Goal: Information Seeking & Learning: Compare options

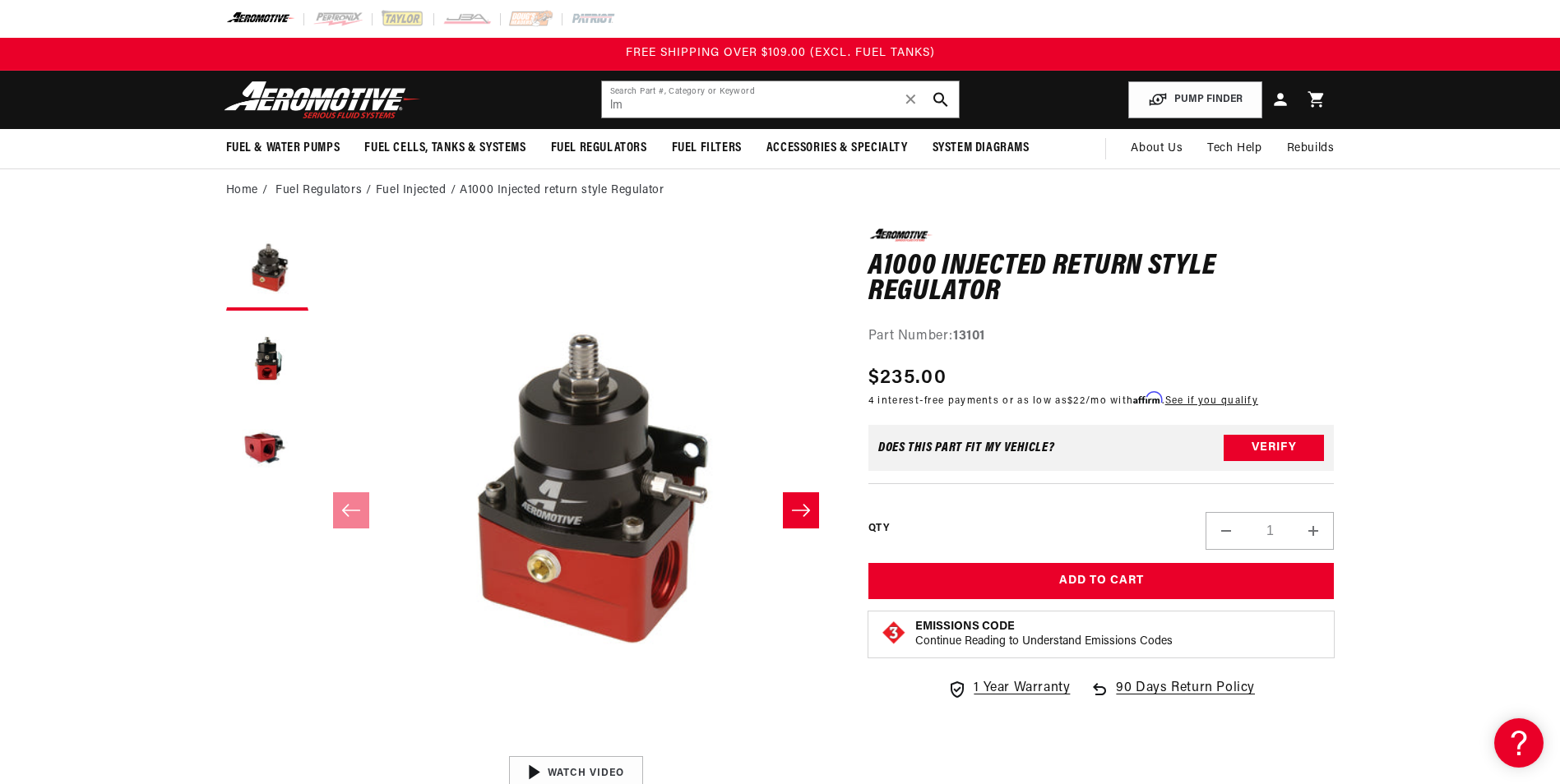
type input "l"
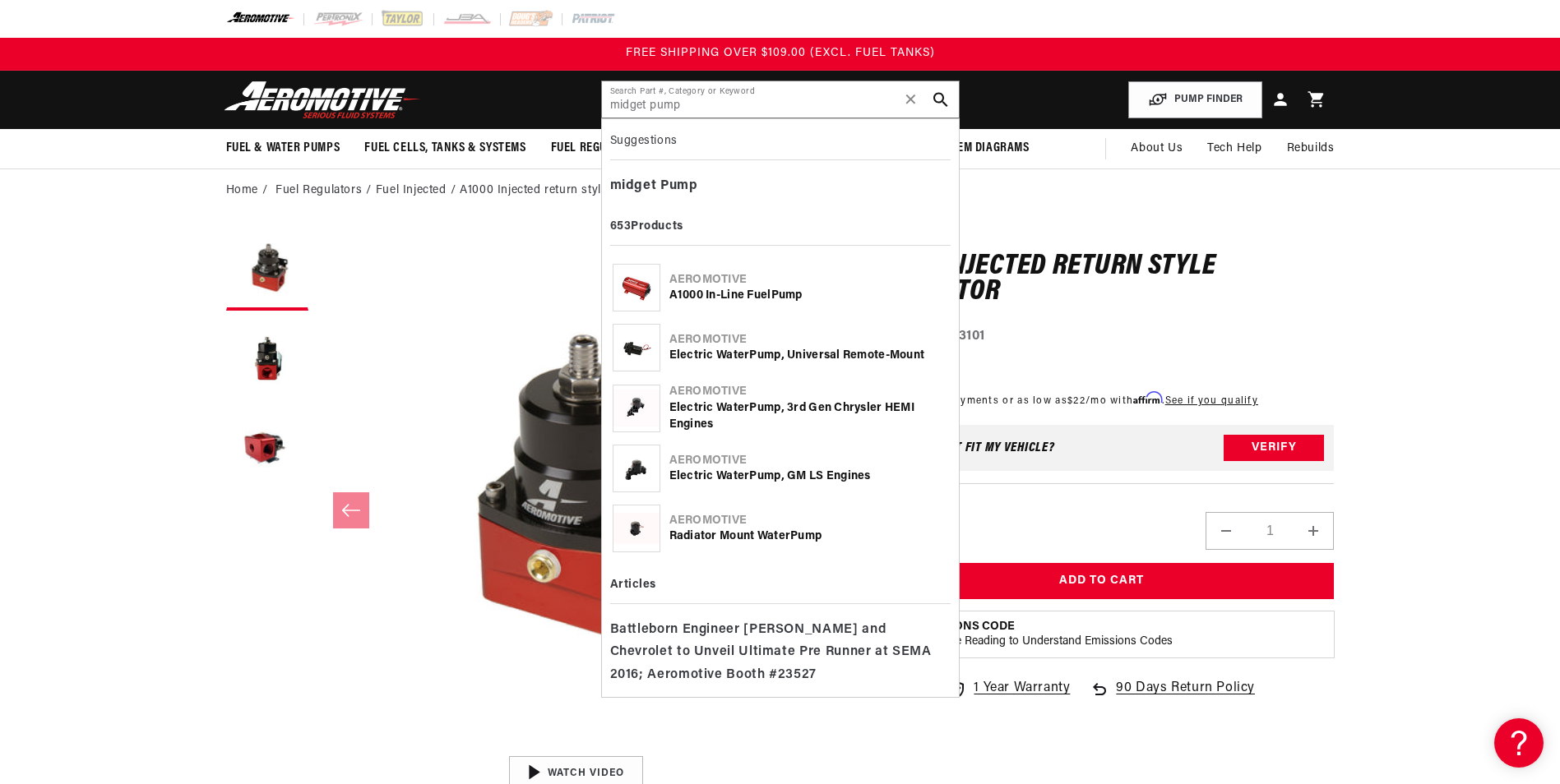
type input "midget pump"
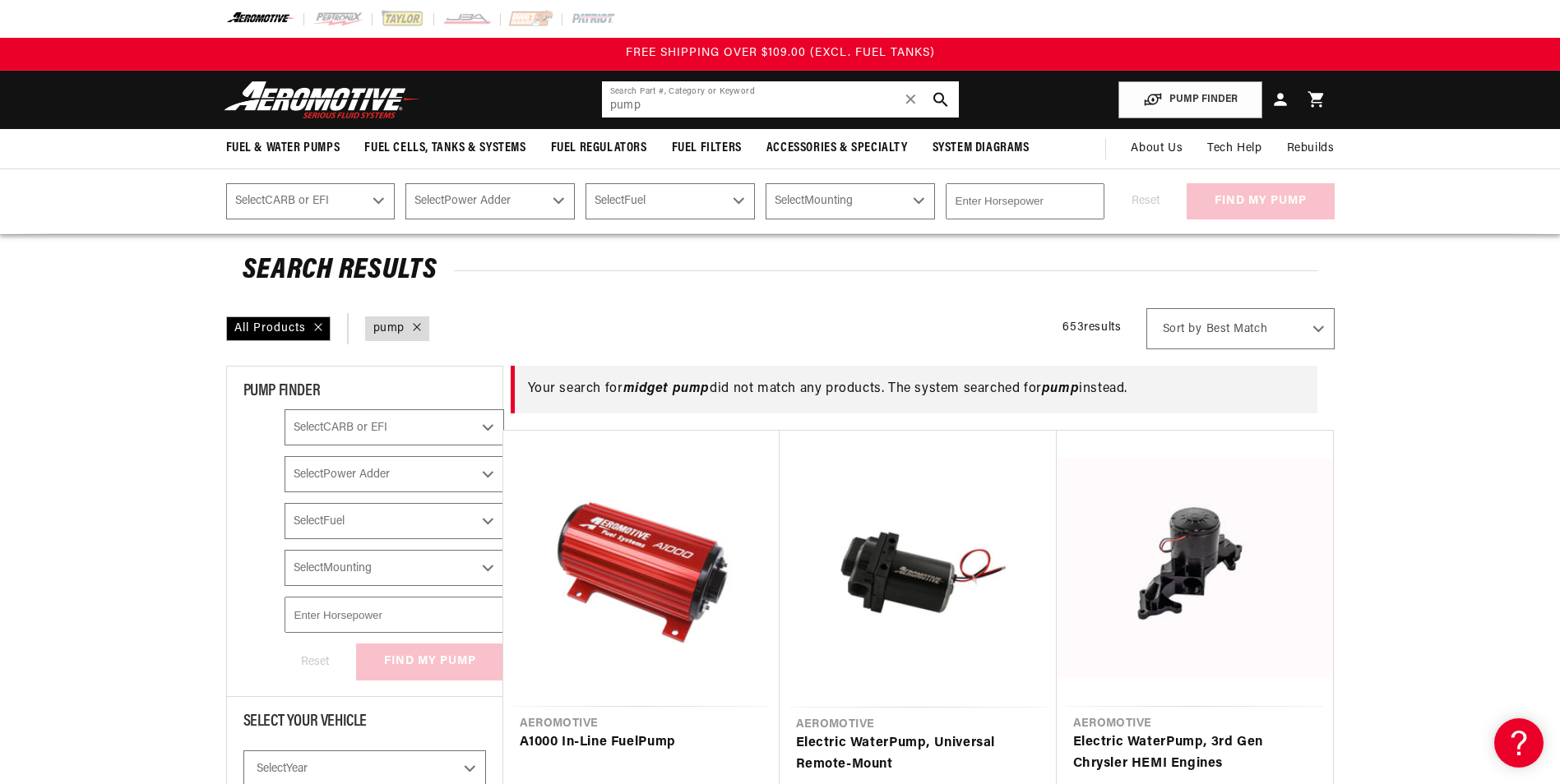
drag, startPoint x: 674, startPoint y: 116, endPoint x: 473, endPoint y: 108, distance: 201.2
click at [473, 108] on header "Fuel & Water Pumps Back In-Tank In-Line Fuel Pumps" at bounding box center [780, 100] width 1190 height 59
type input "late model waterman"
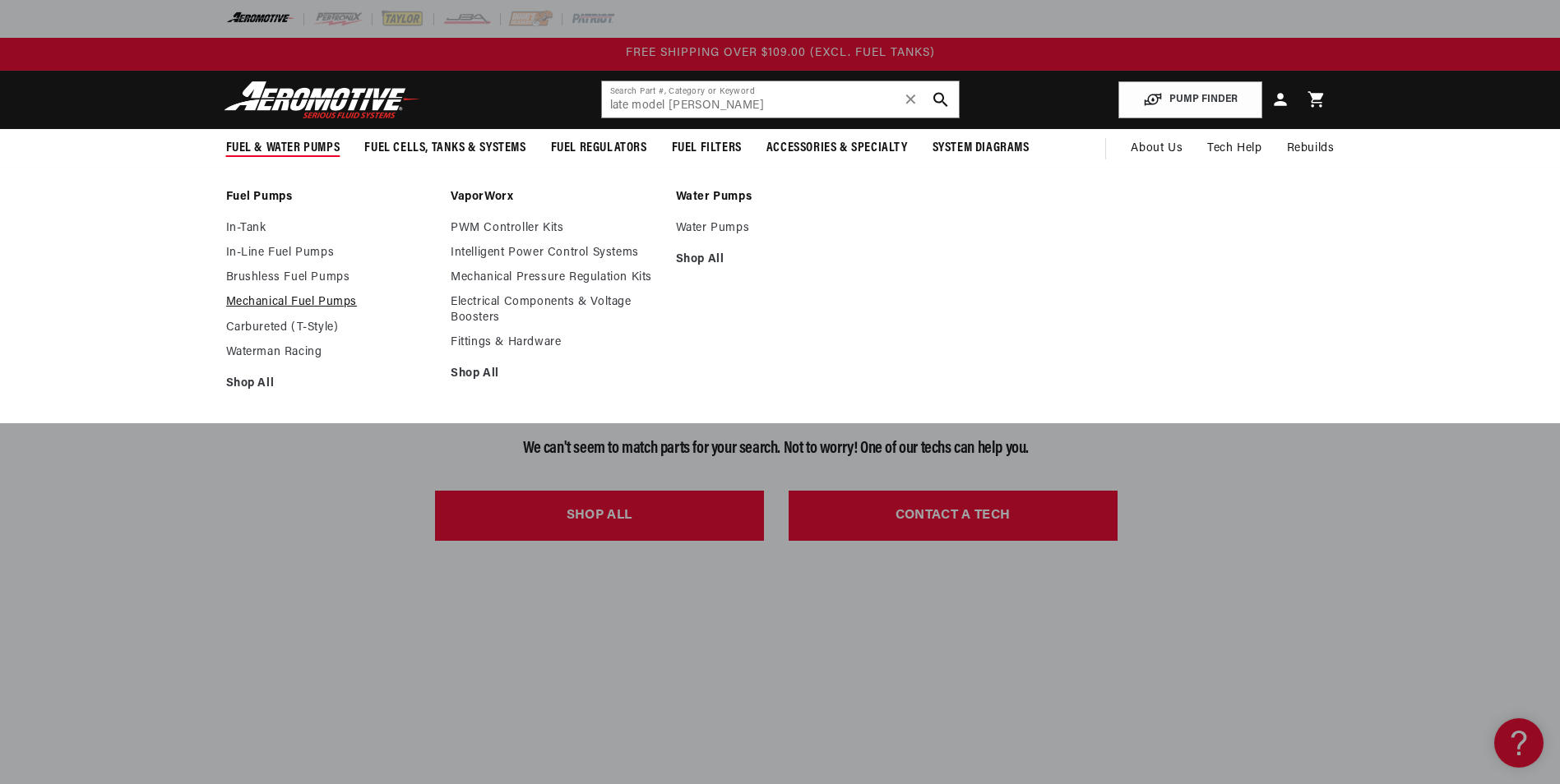
click at [319, 303] on link "Mechanical Fuel Pumps" at bounding box center [331, 303] width 209 height 15
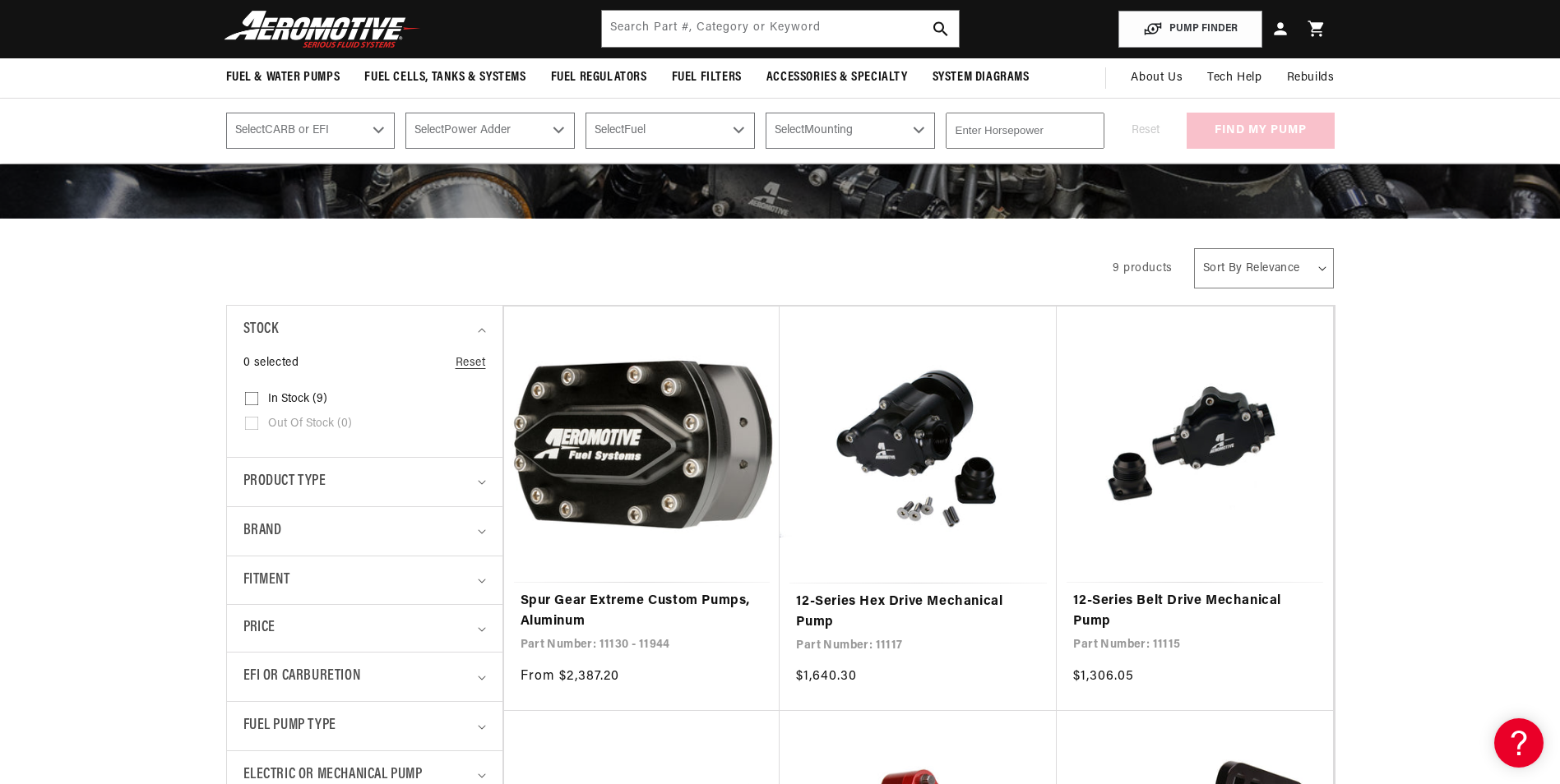
scroll to position [164, 0]
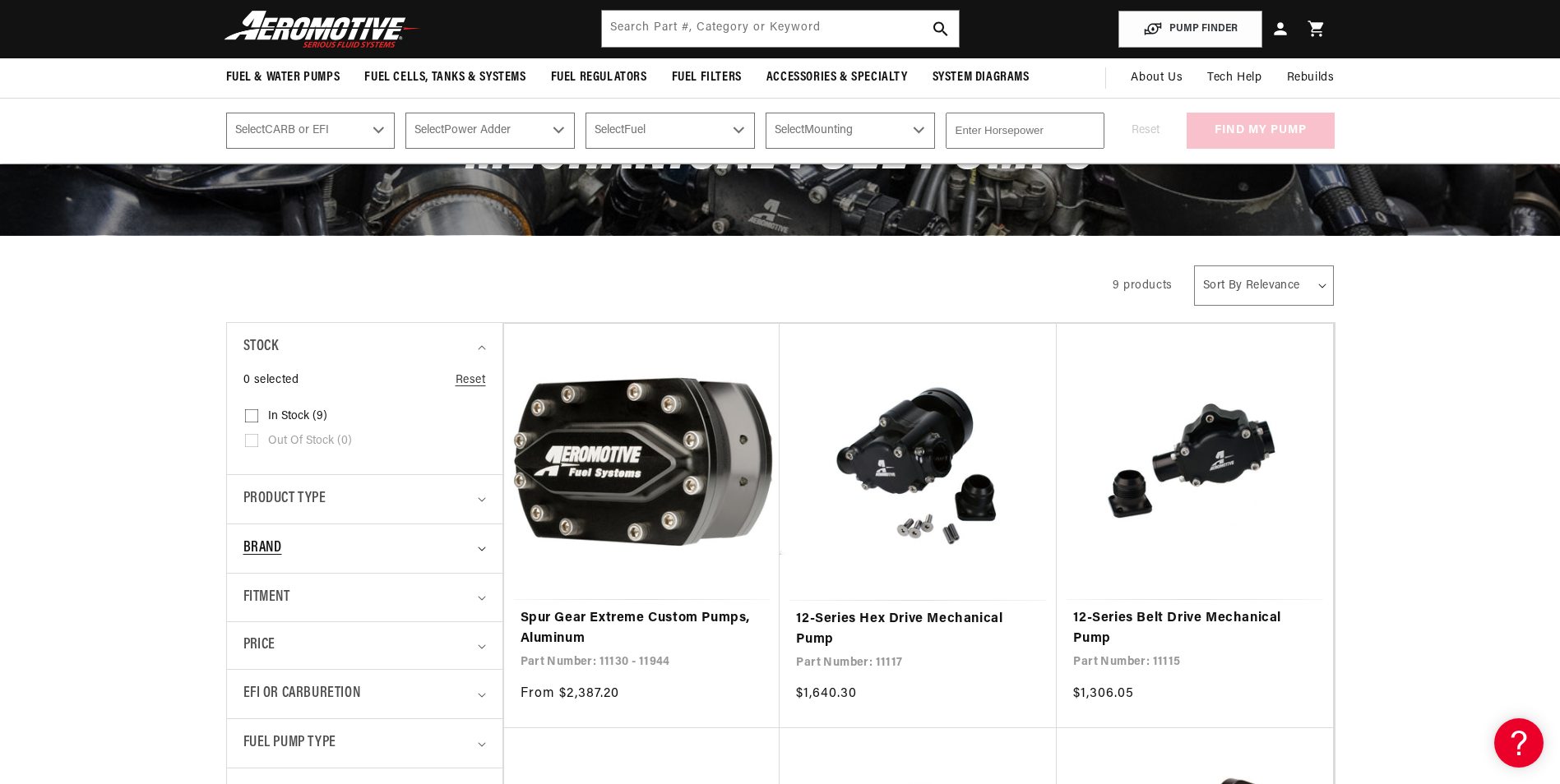
click at [360, 536] on summary "Brand" at bounding box center [364, 548] width 243 height 49
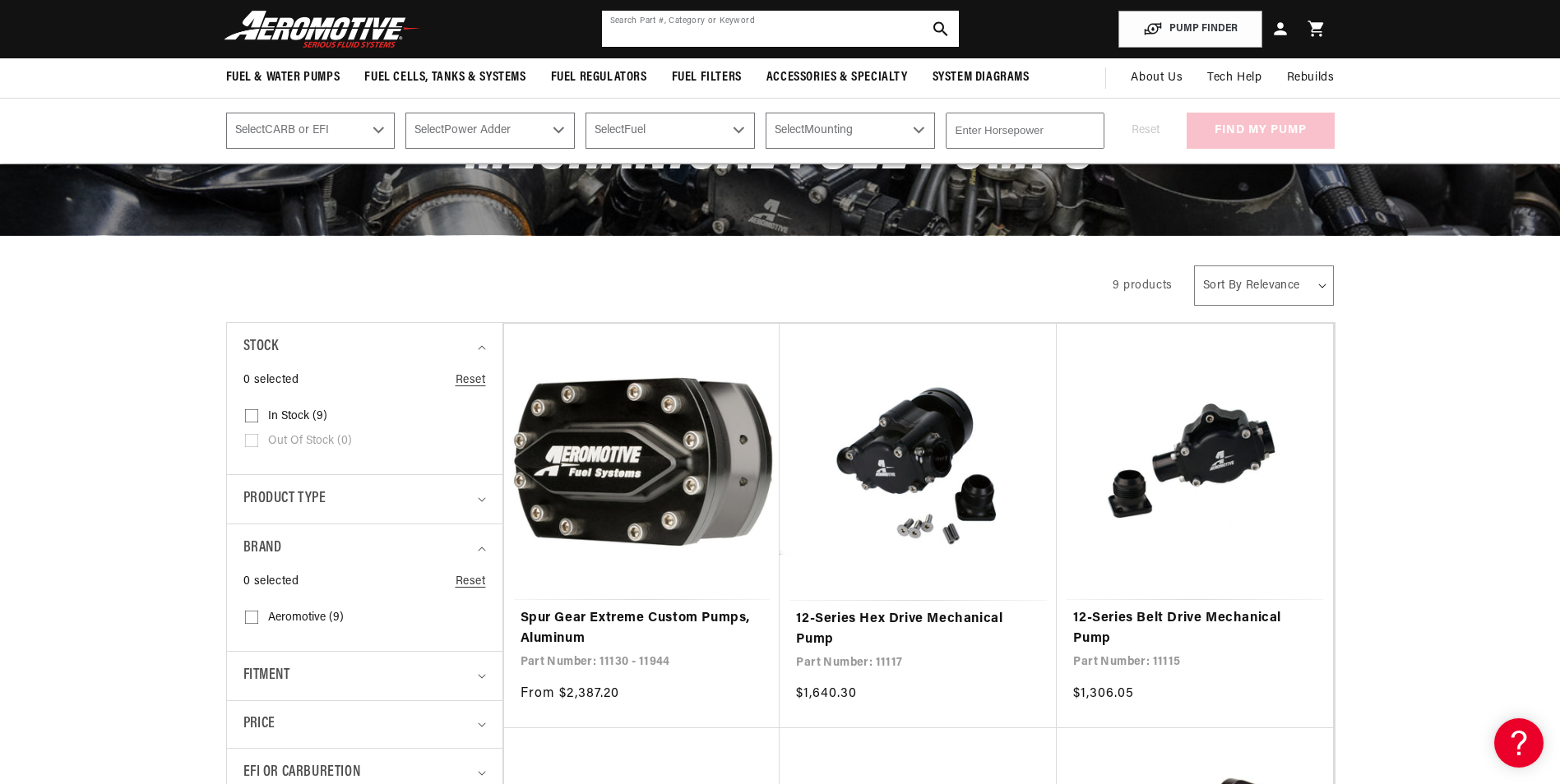
drag, startPoint x: 709, startPoint y: 13, endPoint x: 706, endPoint y: 23, distance: 10.4
click at [707, 20] on input "text" at bounding box center [780, 28] width 357 height 36
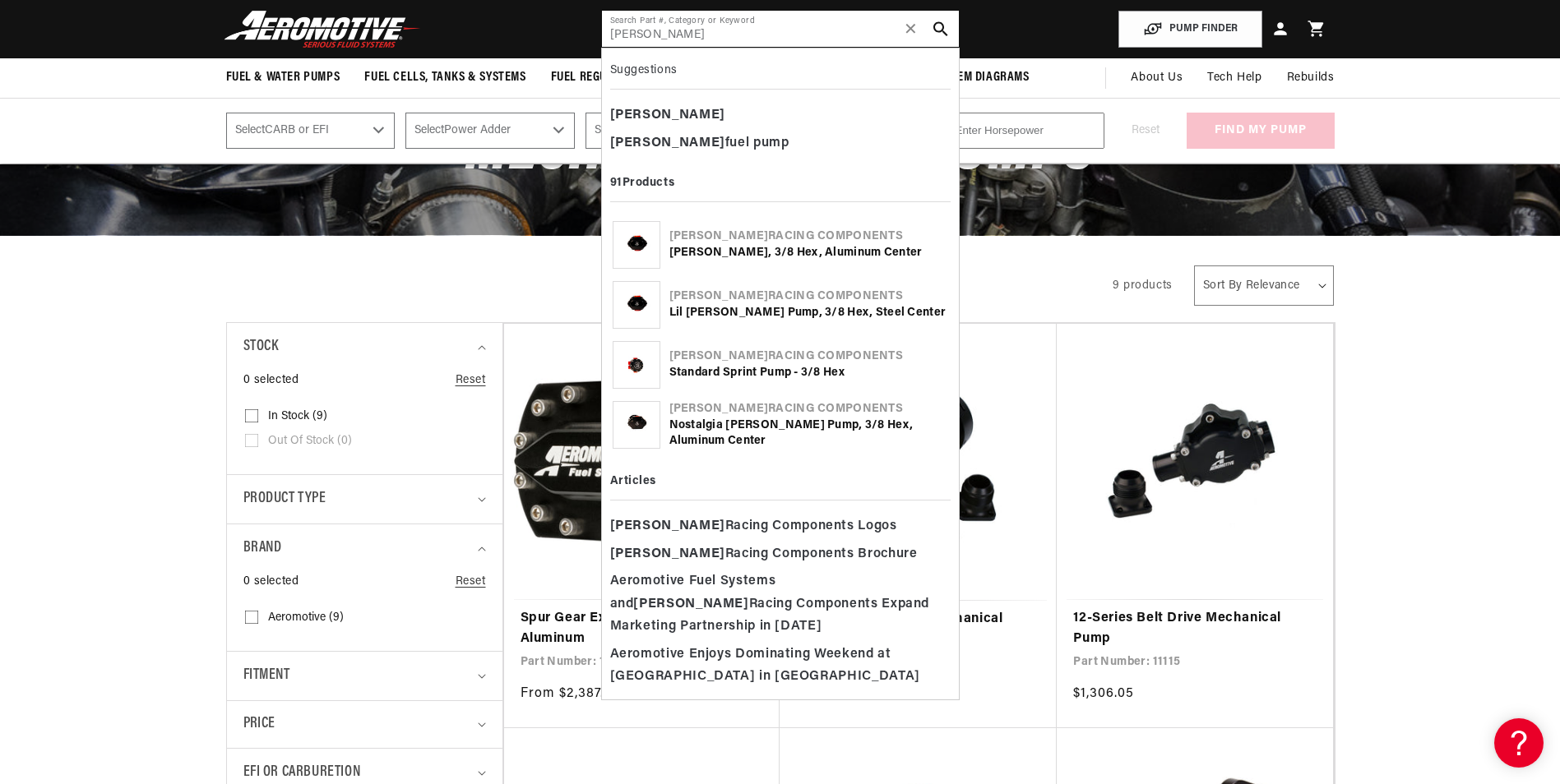
type input "waterman"
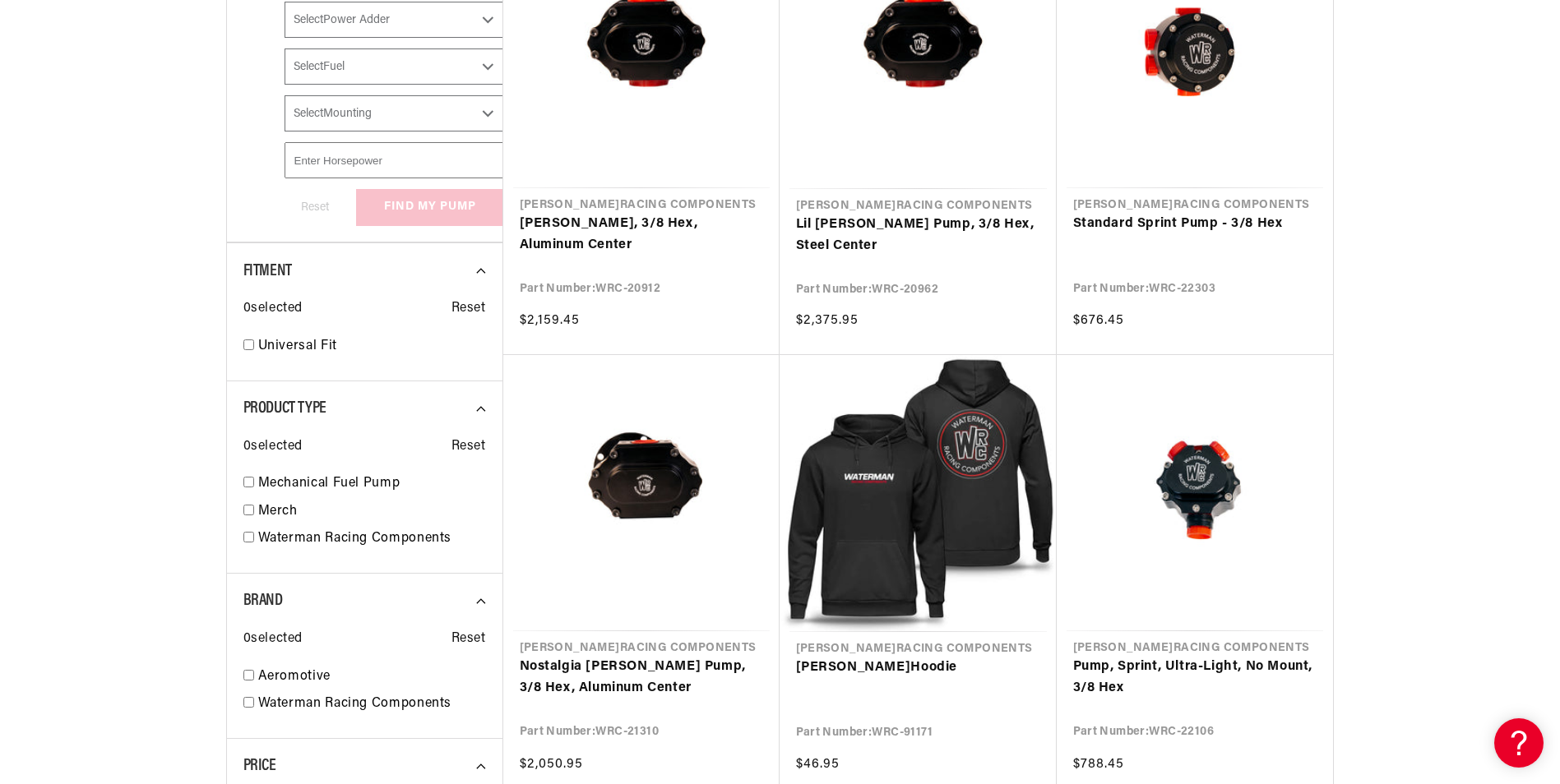
scroll to position [493, 0]
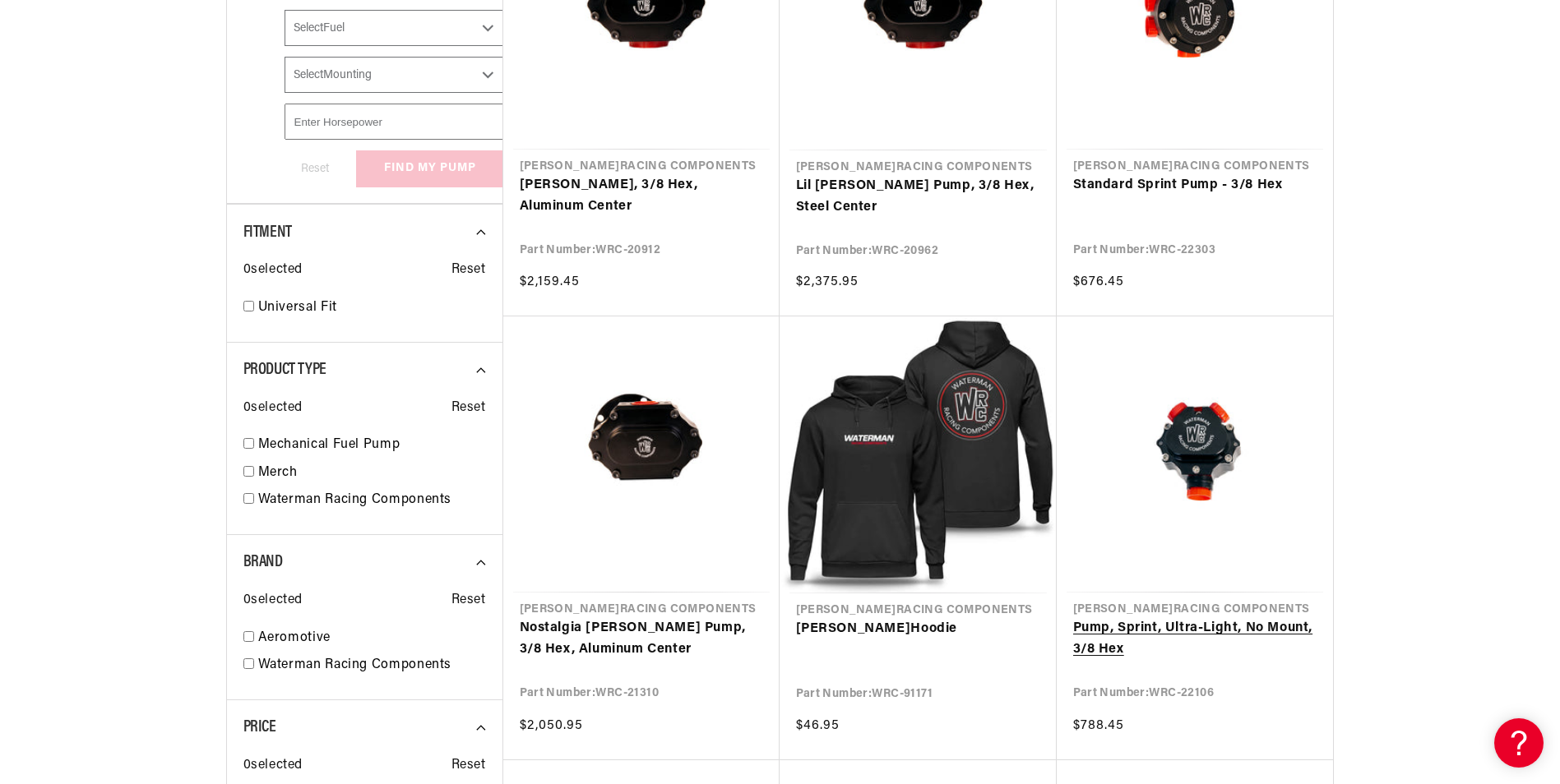
click at [1271, 635] on link "Pump, Sprint, Ultra-Light, No Mount, 3/8 Hex" at bounding box center [1194, 639] width 243 height 42
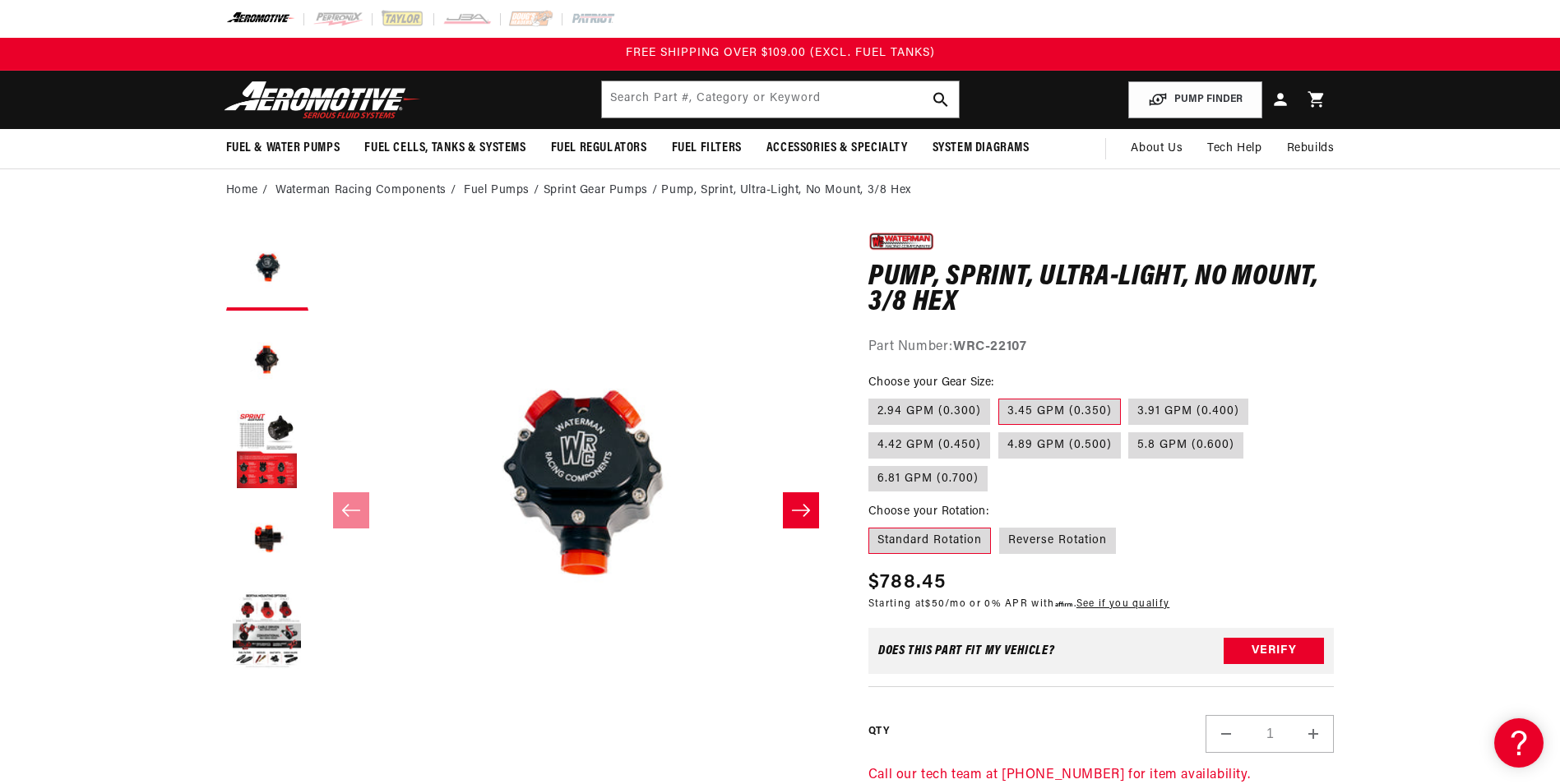
scroll to position [83, 0]
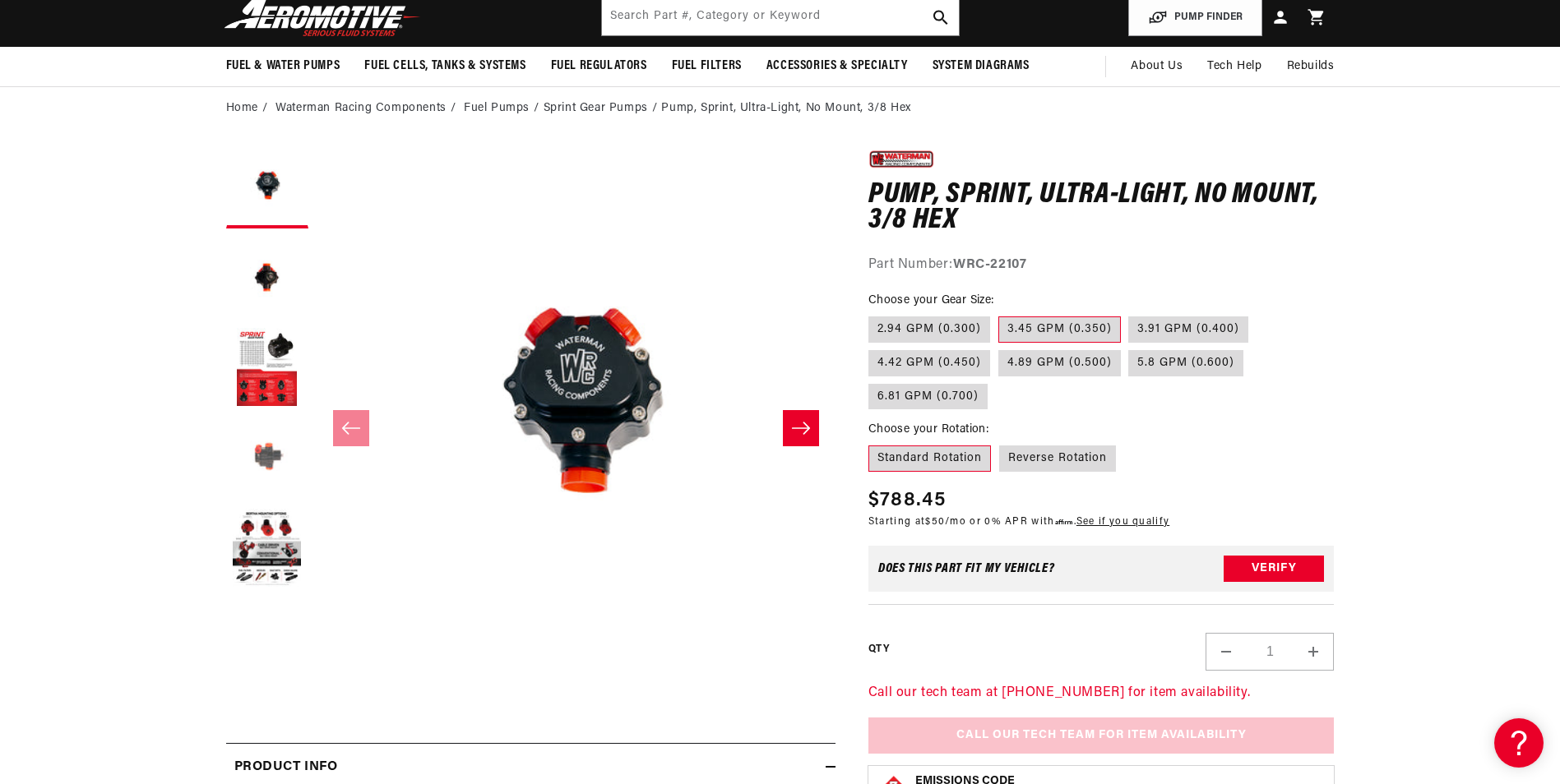
click at [268, 460] on button "Load image 4 in gallery view" at bounding box center [268, 459] width 83 height 83
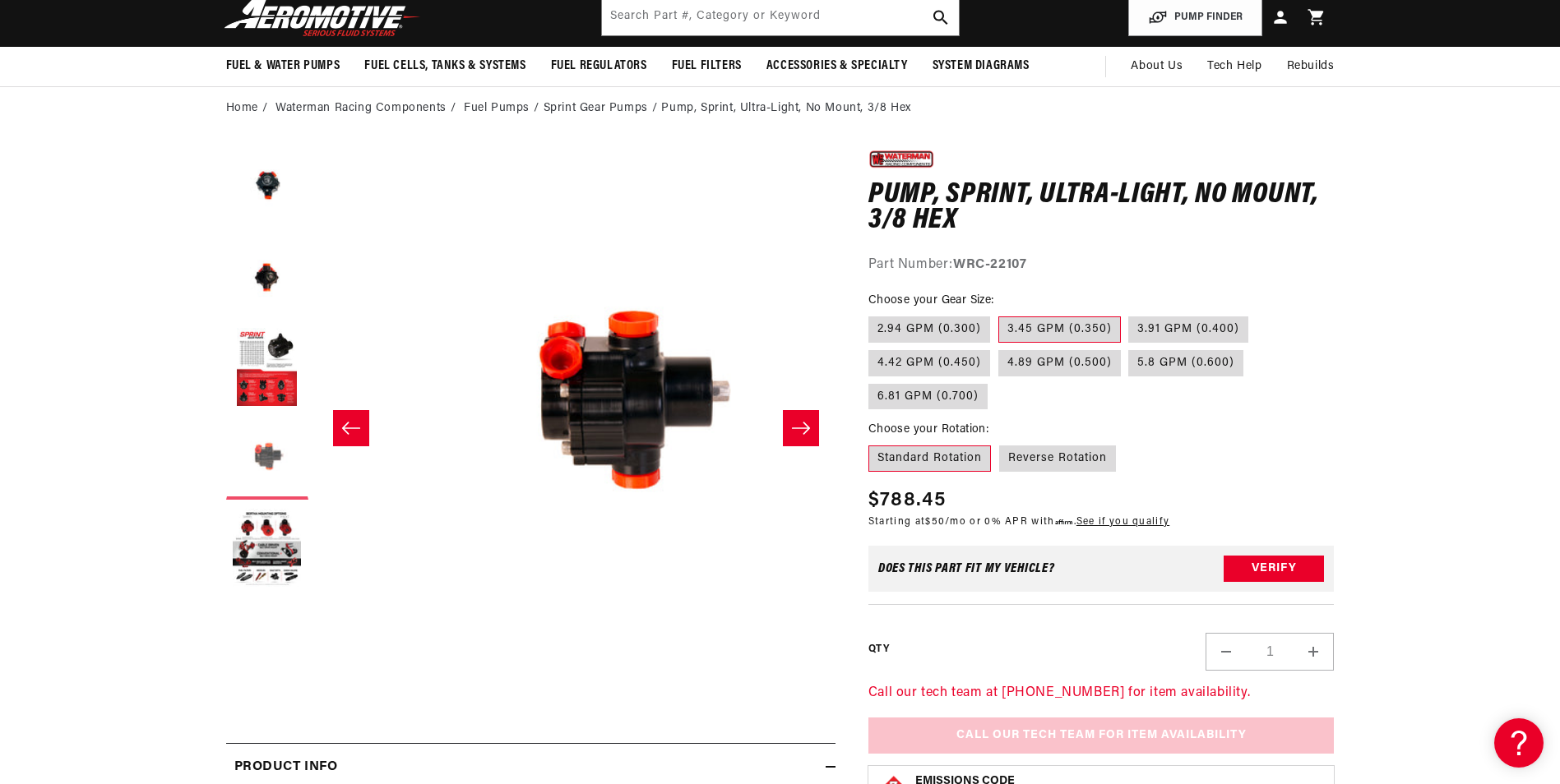
scroll to position [0, 1557]
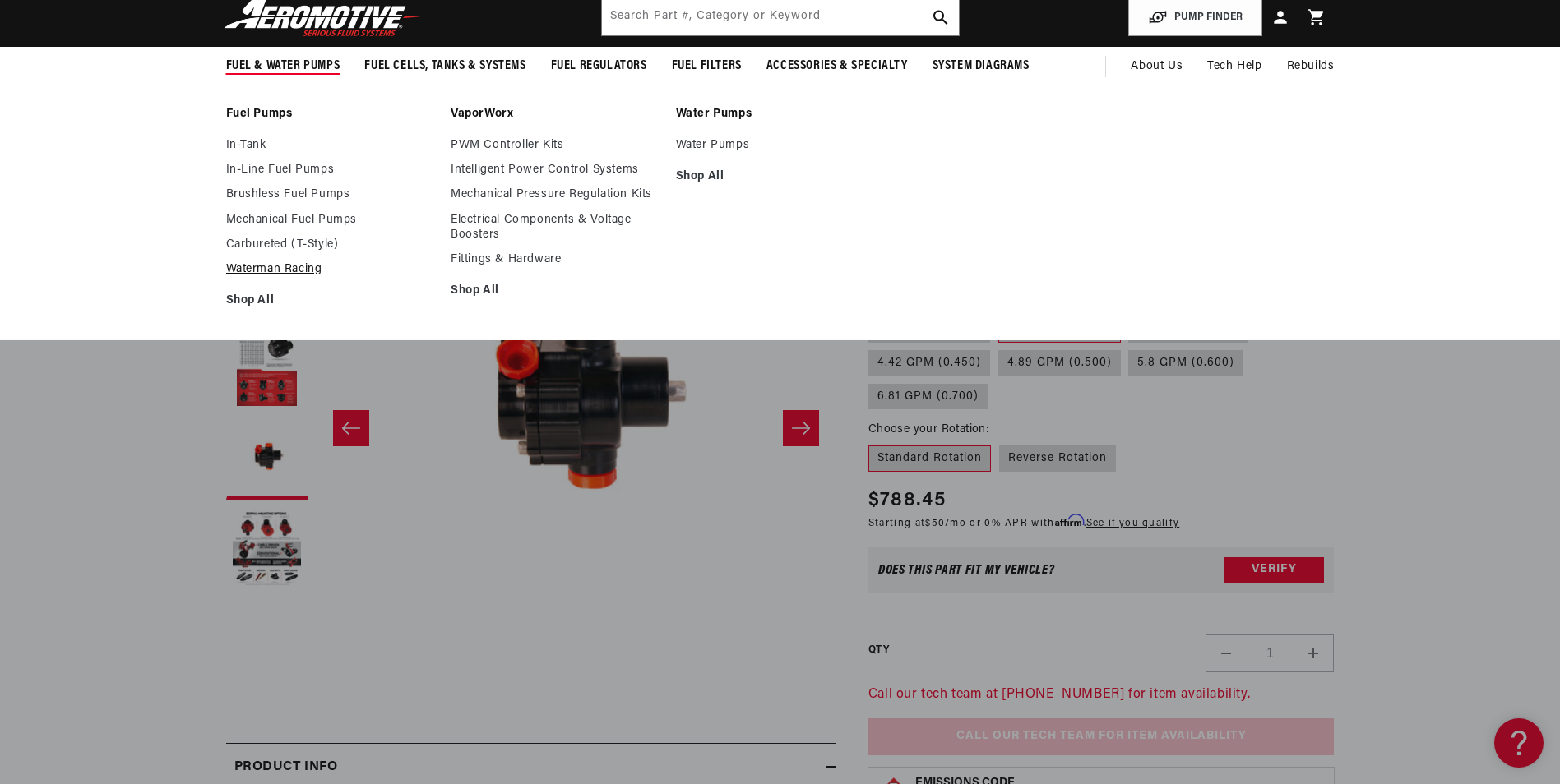
click at [282, 272] on link "Waterman Racing" at bounding box center [331, 270] width 209 height 15
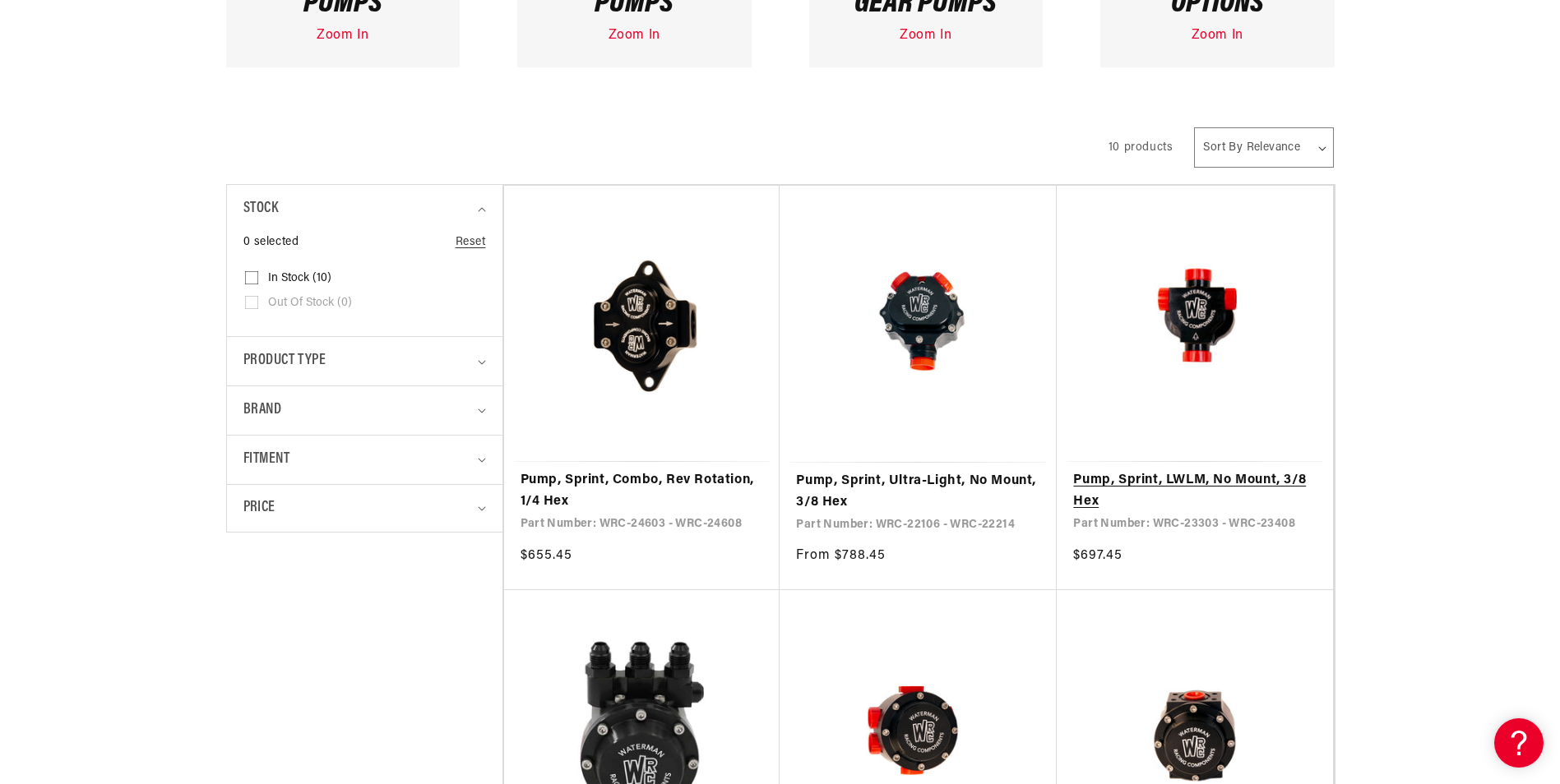
click at [1256, 481] on link "Pump, Sprint, LWLM, No Mount, 3/8 Hex" at bounding box center [1194, 491] width 243 height 42
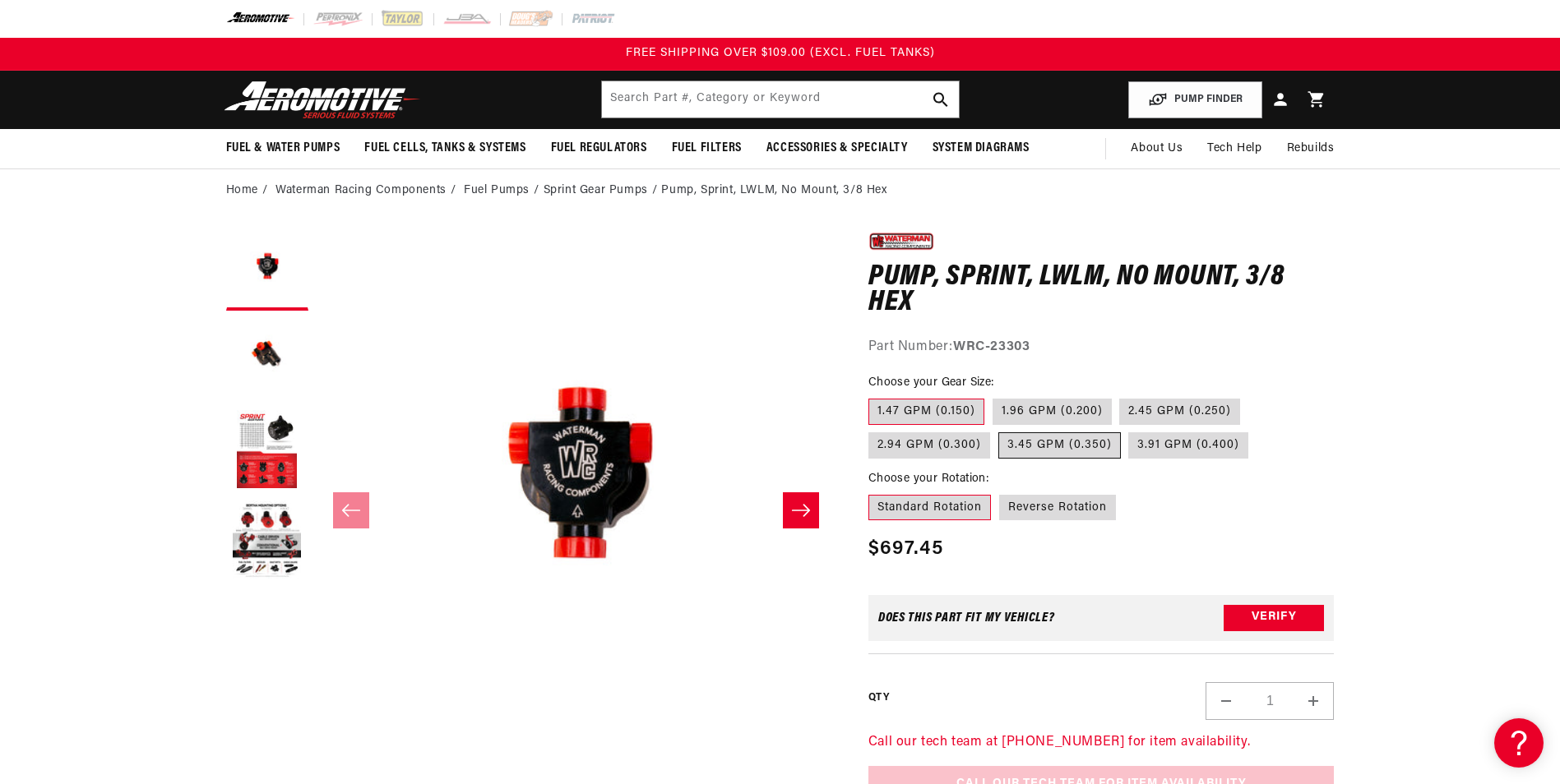
click at [1070, 449] on label "3.45 GPM (0.350)" at bounding box center [1060, 446] width 123 height 27
click at [999, 430] on input "3.45 GPM (0.350)" at bounding box center [999, 429] width 1 height 1
radio input "true"
click at [264, 354] on button "Load image 2 in gallery view" at bounding box center [268, 360] width 83 height 83
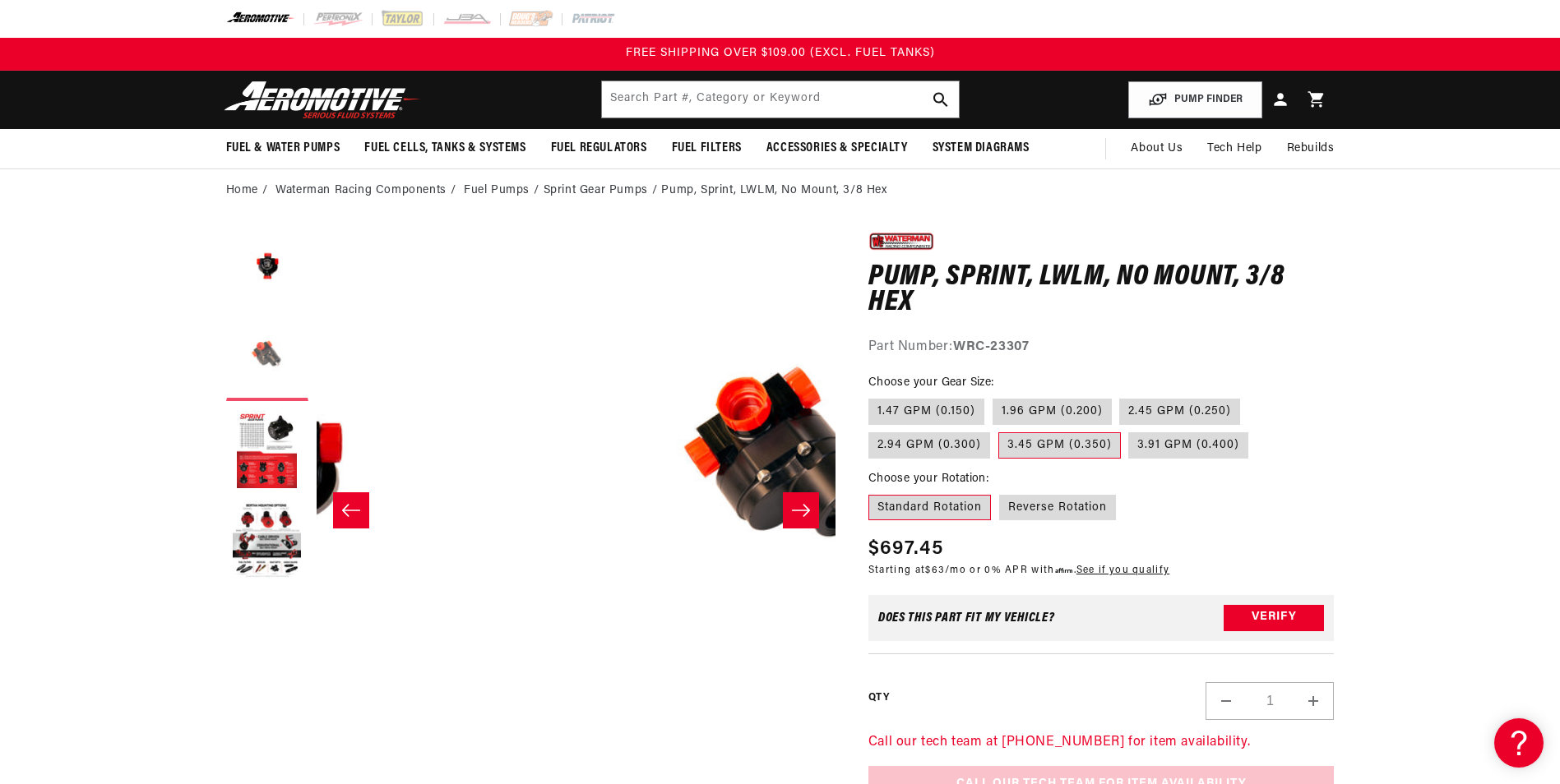
scroll to position [0, 519]
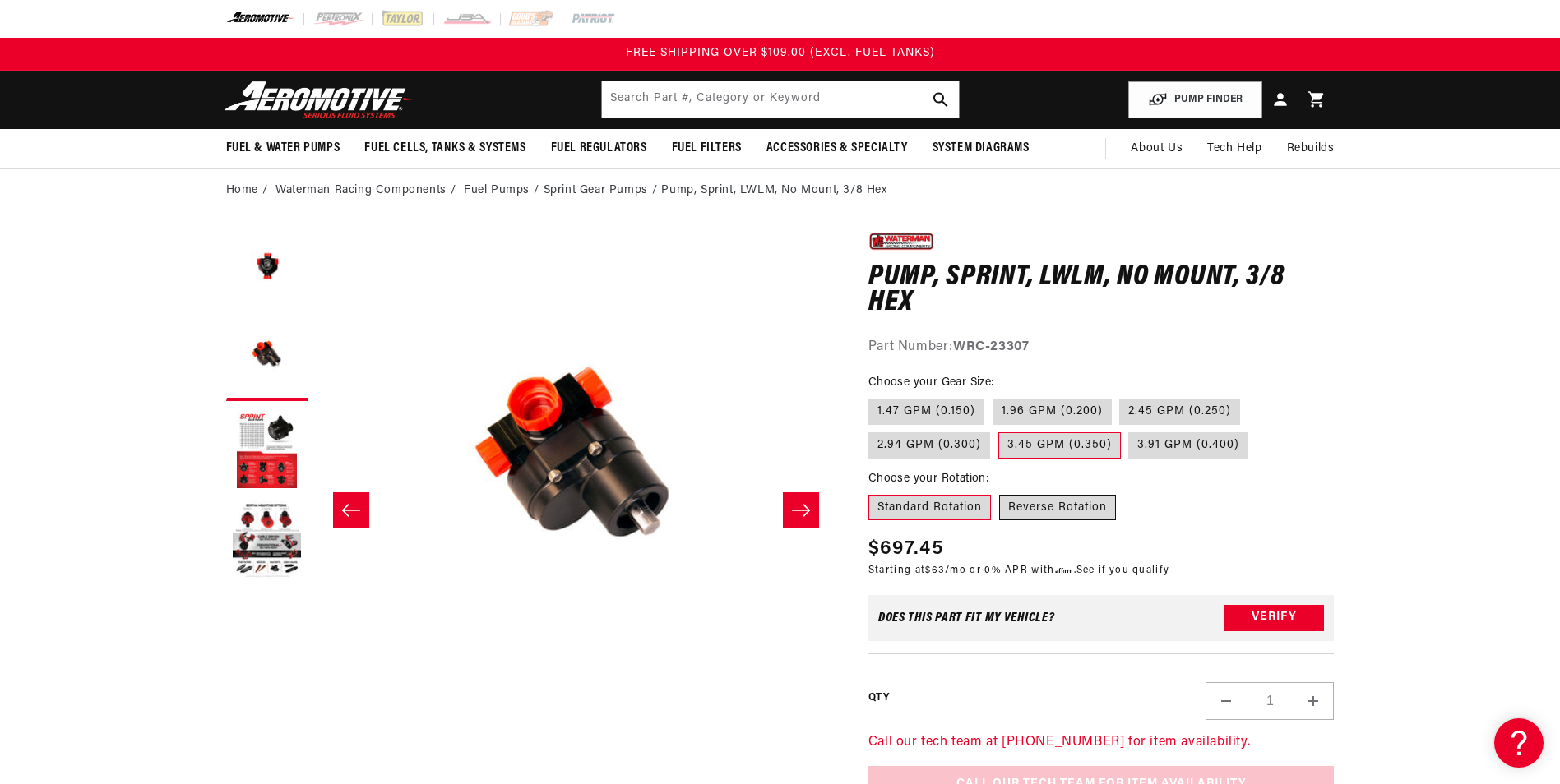
click at [1079, 507] on label "Reverse Rotation" at bounding box center [1057, 508] width 116 height 27
click at [1000, 492] on input "Reverse Rotation" at bounding box center [999, 491] width 1 height 1
radio input "true"
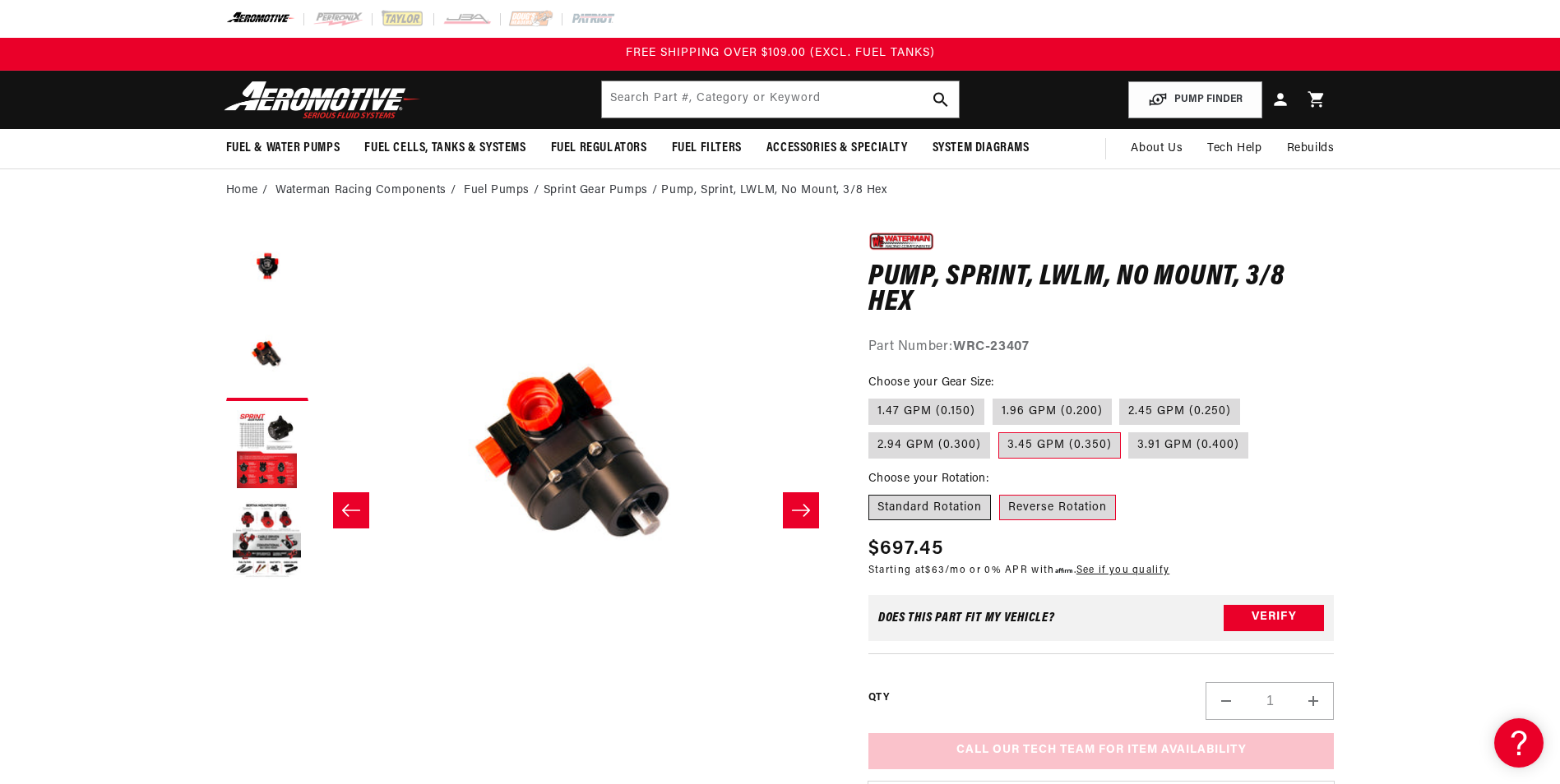
click at [958, 514] on label "Standard Rotation" at bounding box center [930, 508] width 123 height 27
click at [873, 492] on input "Standard Rotation" at bounding box center [872, 491] width 1 height 1
radio input "true"
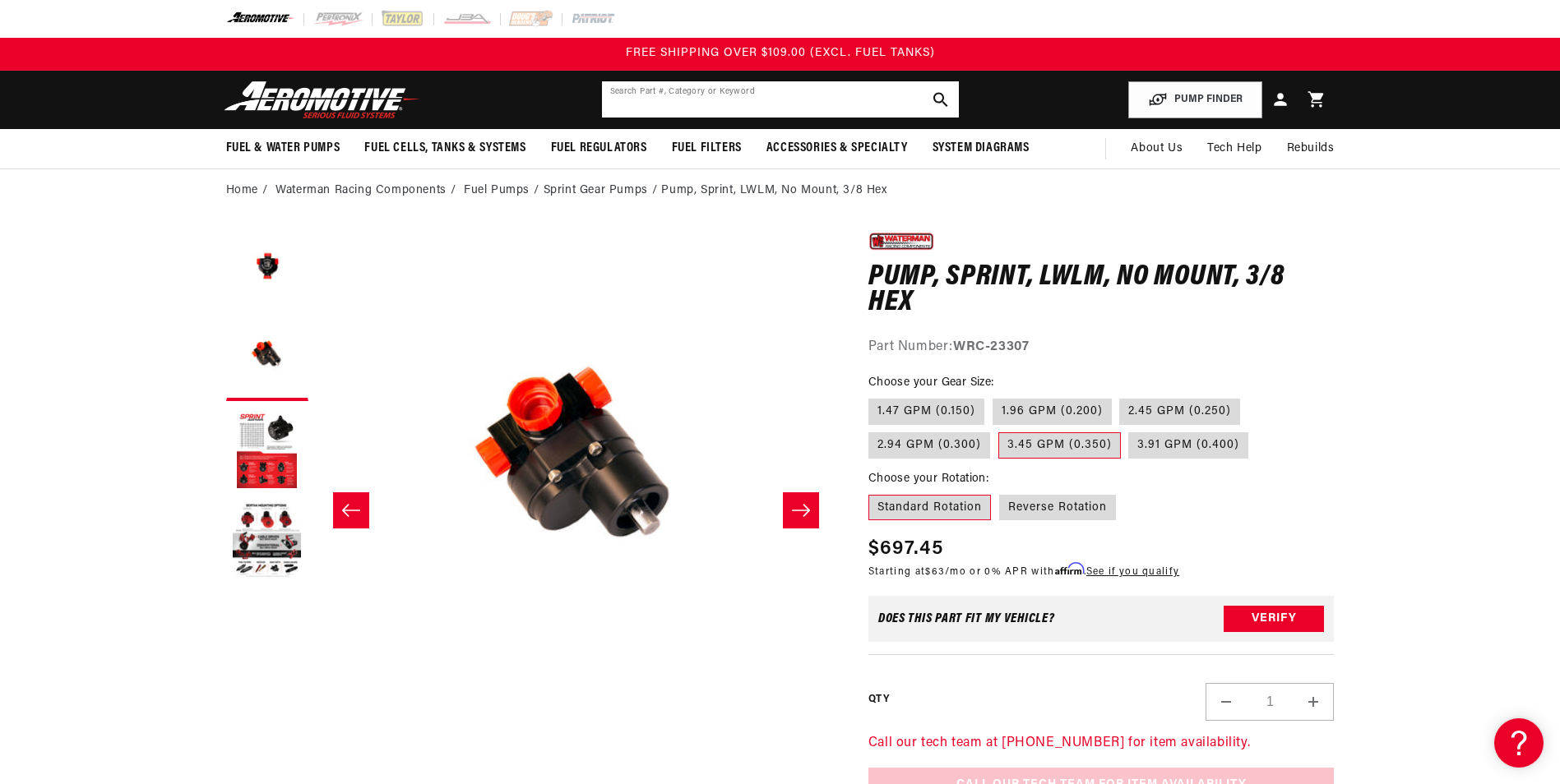
click at [724, 97] on input "text" at bounding box center [780, 99] width 357 height 36
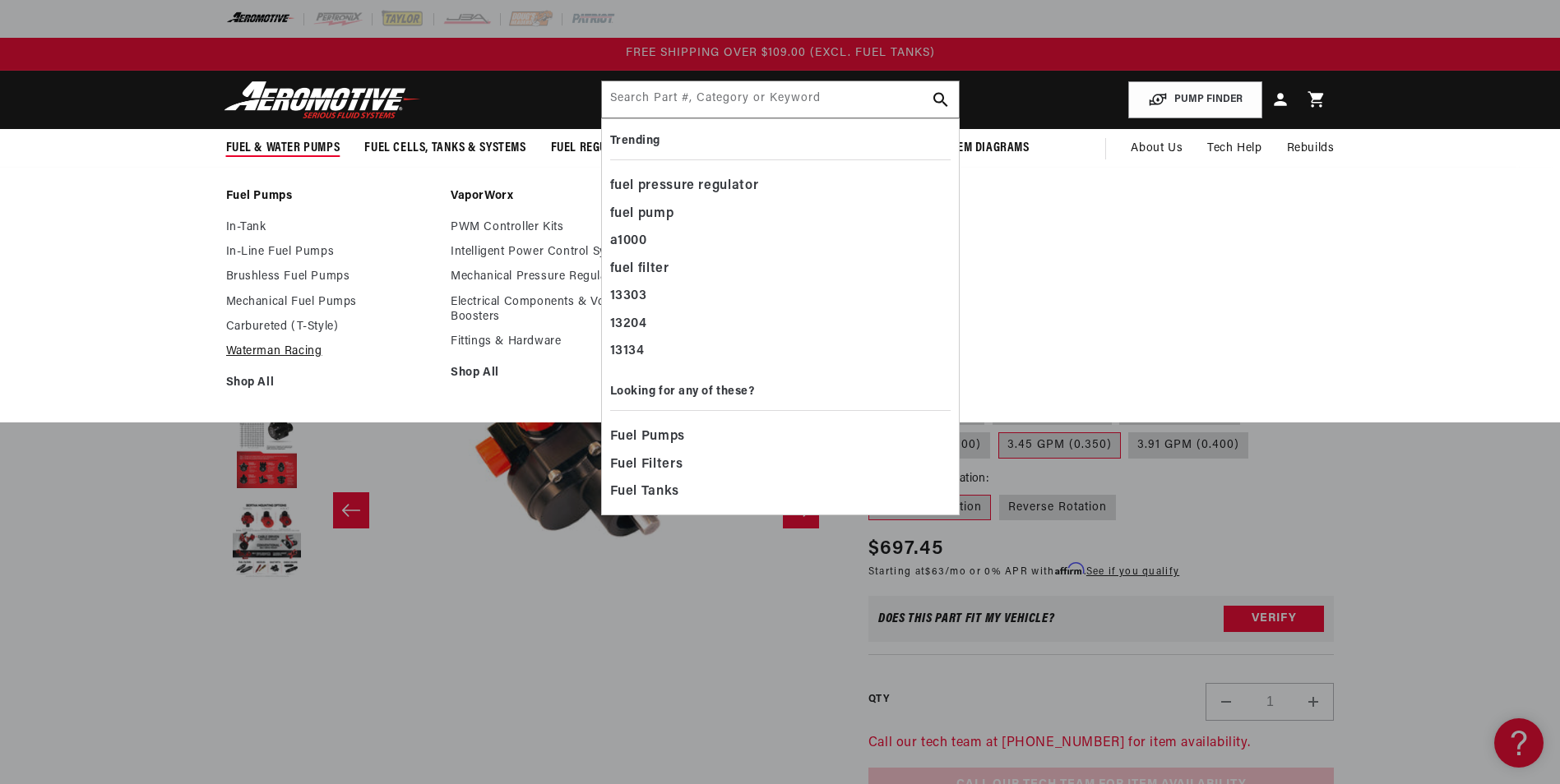
click at [266, 354] on link "Waterman Racing" at bounding box center [331, 352] width 209 height 15
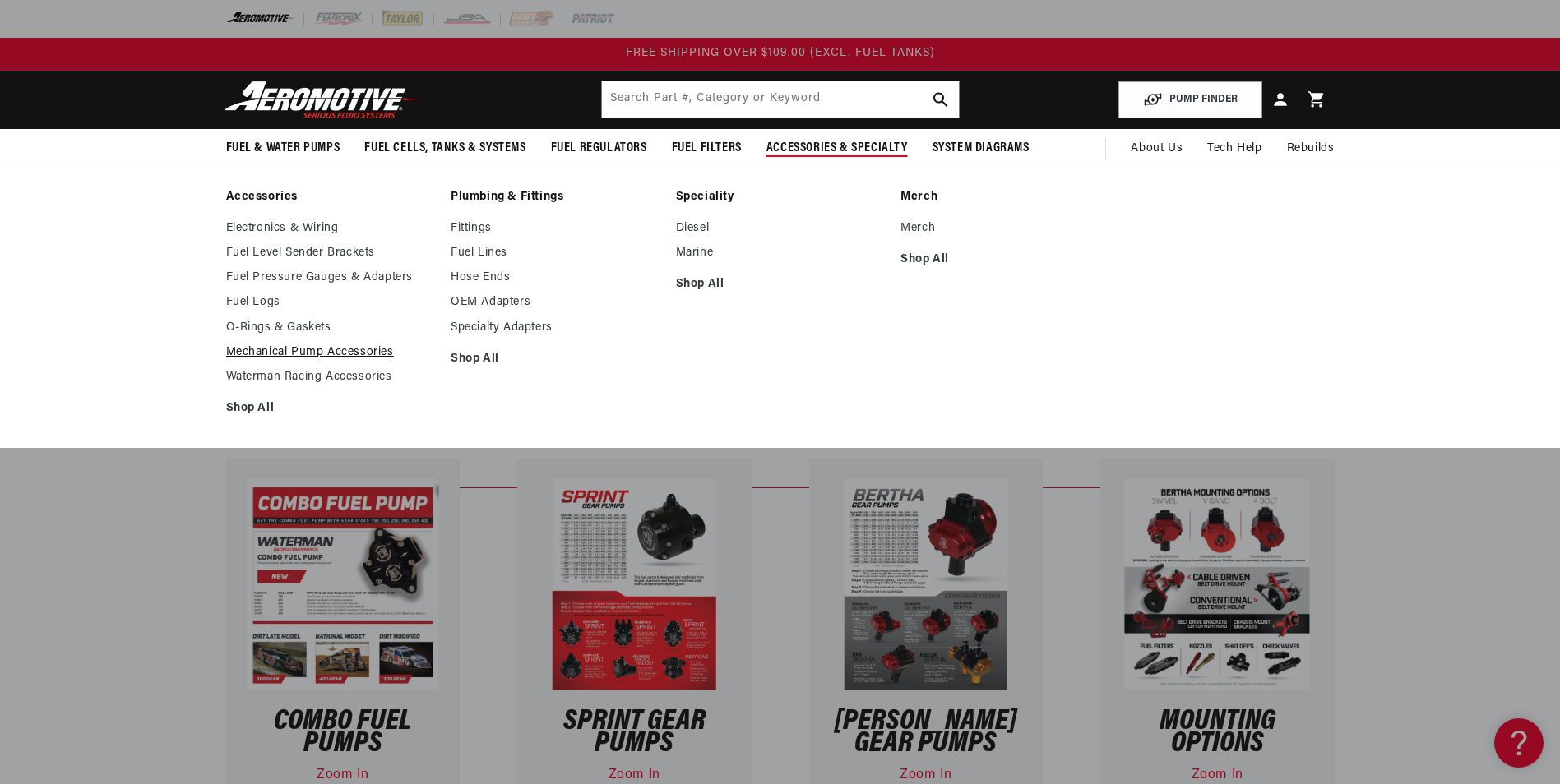
click at [333, 358] on link "Mechanical Pump Accessories" at bounding box center [331, 353] width 209 height 15
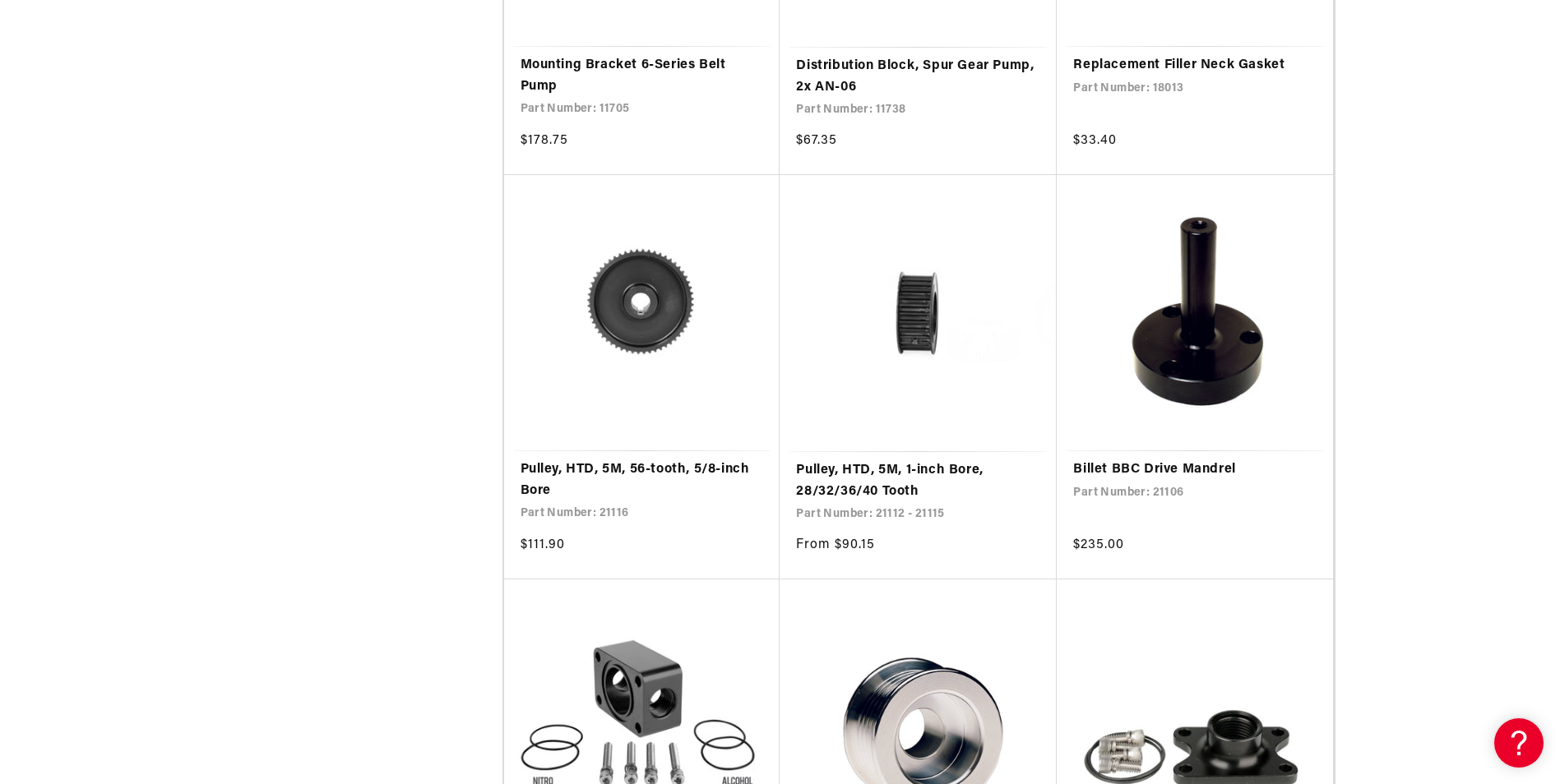
scroll to position [1973, 0]
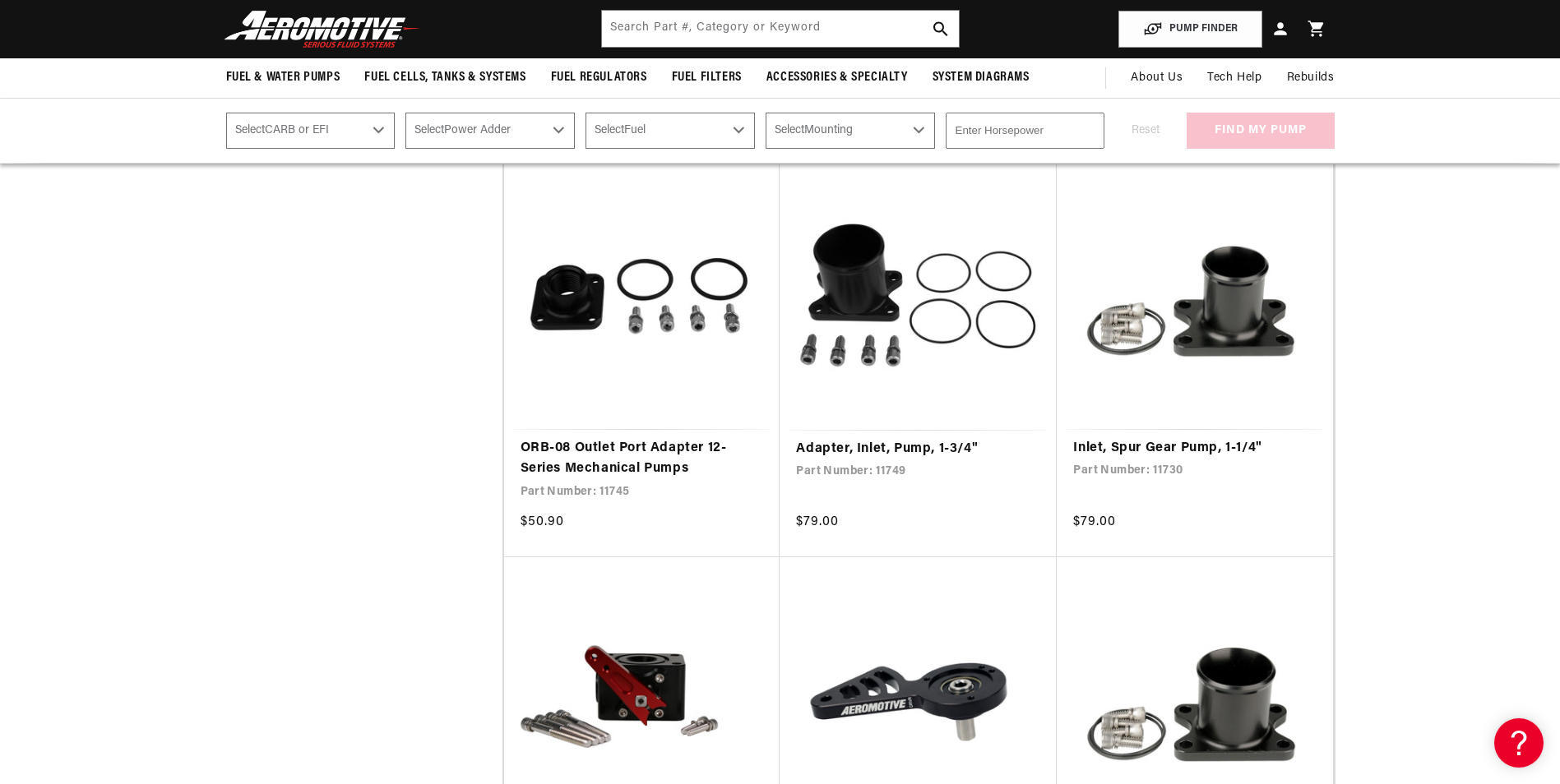
scroll to position [4769, 0]
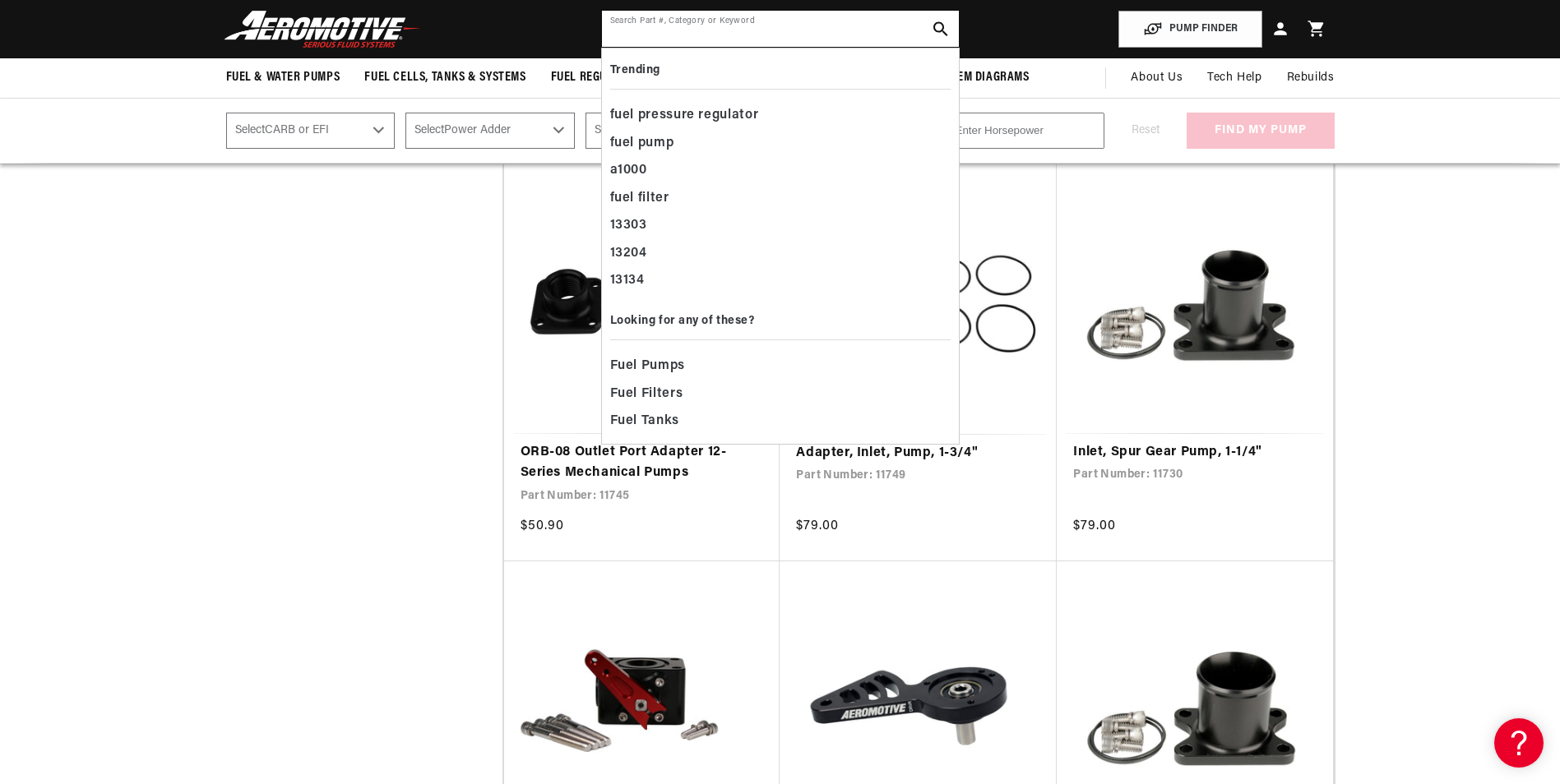
click at [846, 36] on input "text" at bounding box center [780, 28] width 357 height 36
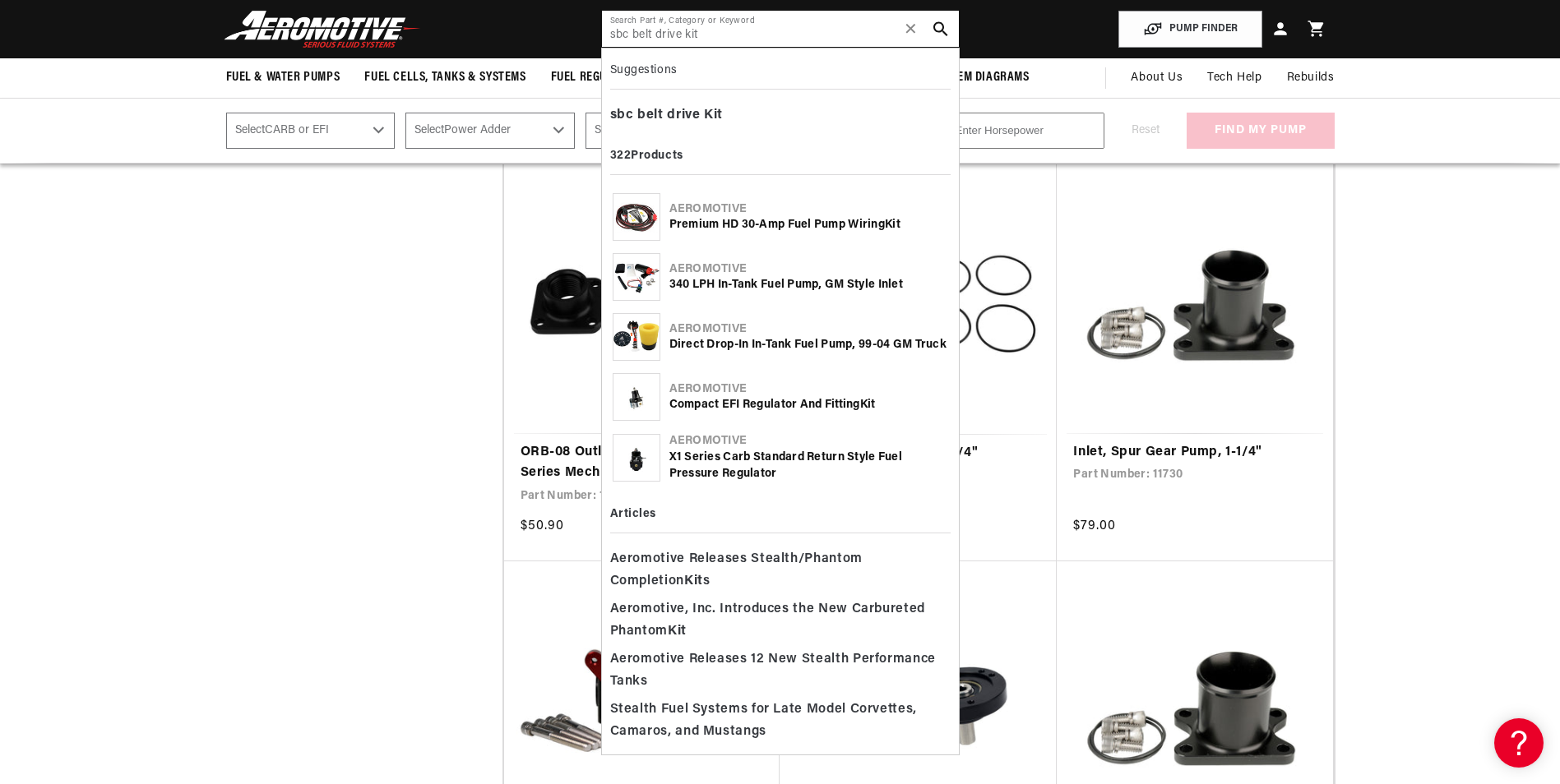
type input "sbc belt drive kit"
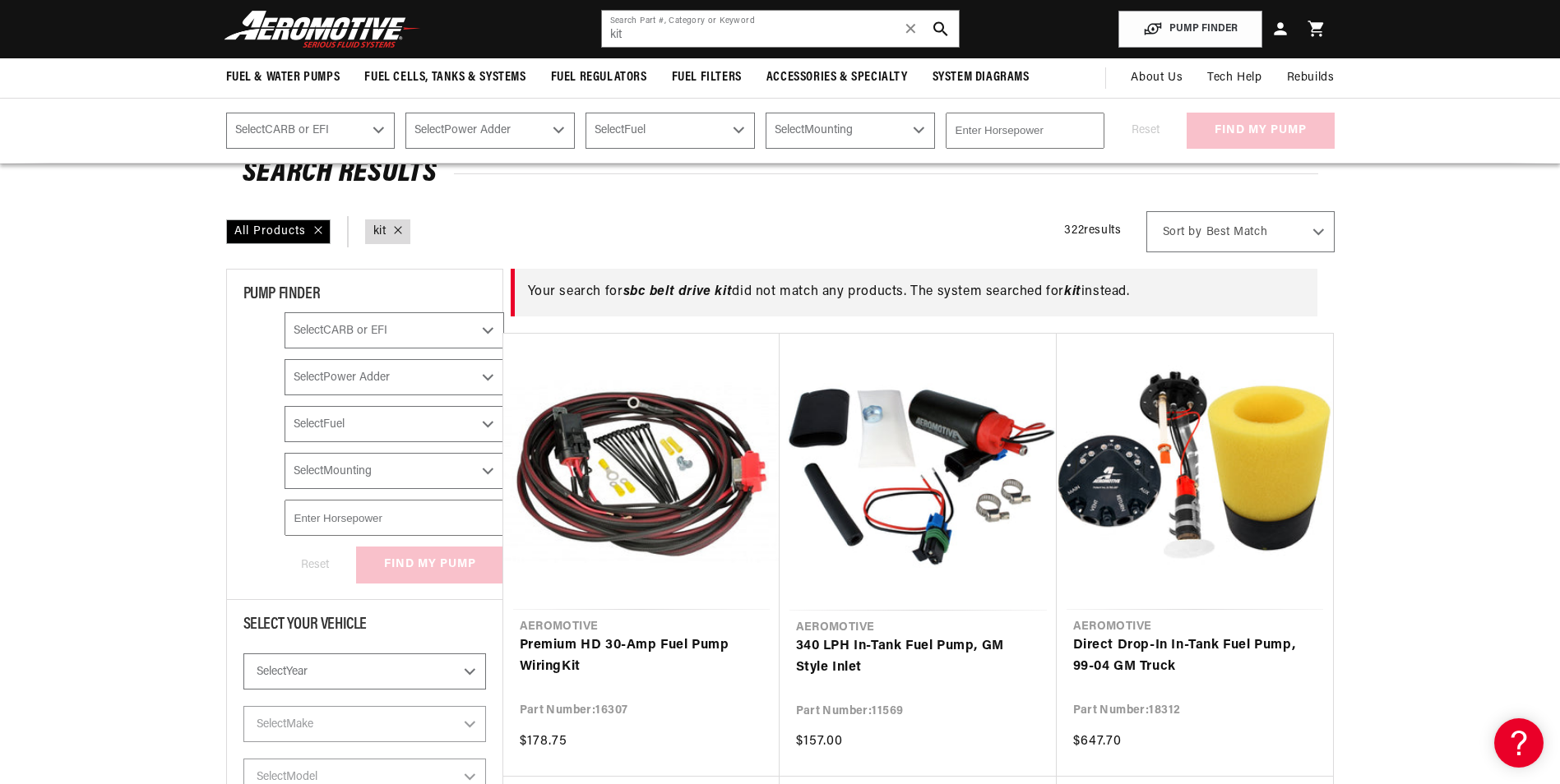
scroll to position [83, 0]
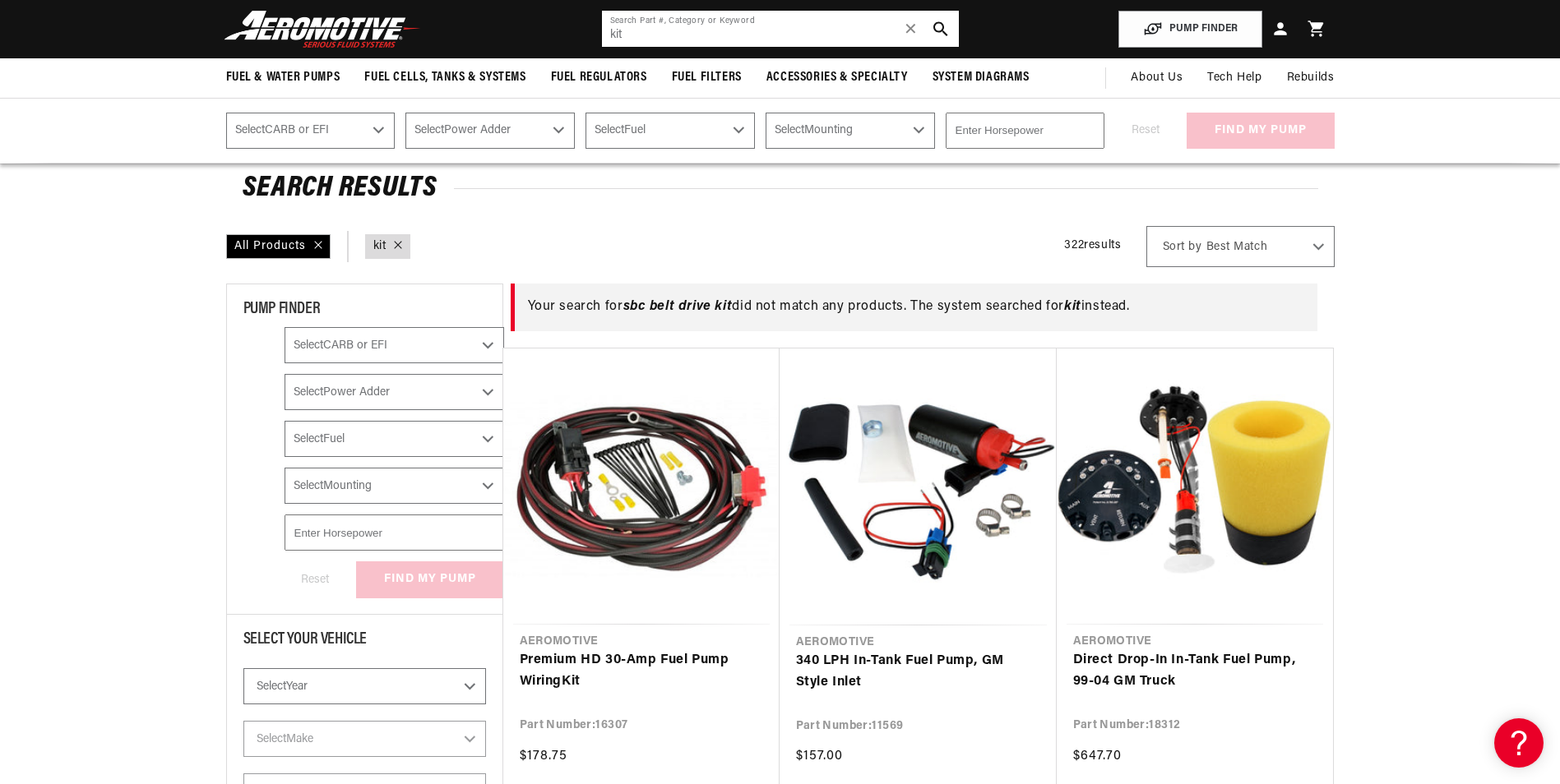
drag, startPoint x: 652, startPoint y: 30, endPoint x: 486, endPoint y: 27, distance: 166.0
click at [486, 27] on header "Fuel & Water Pumps Back In-Tank In-Line Fuel Pumps" at bounding box center [780, 29] width 1190 height 59
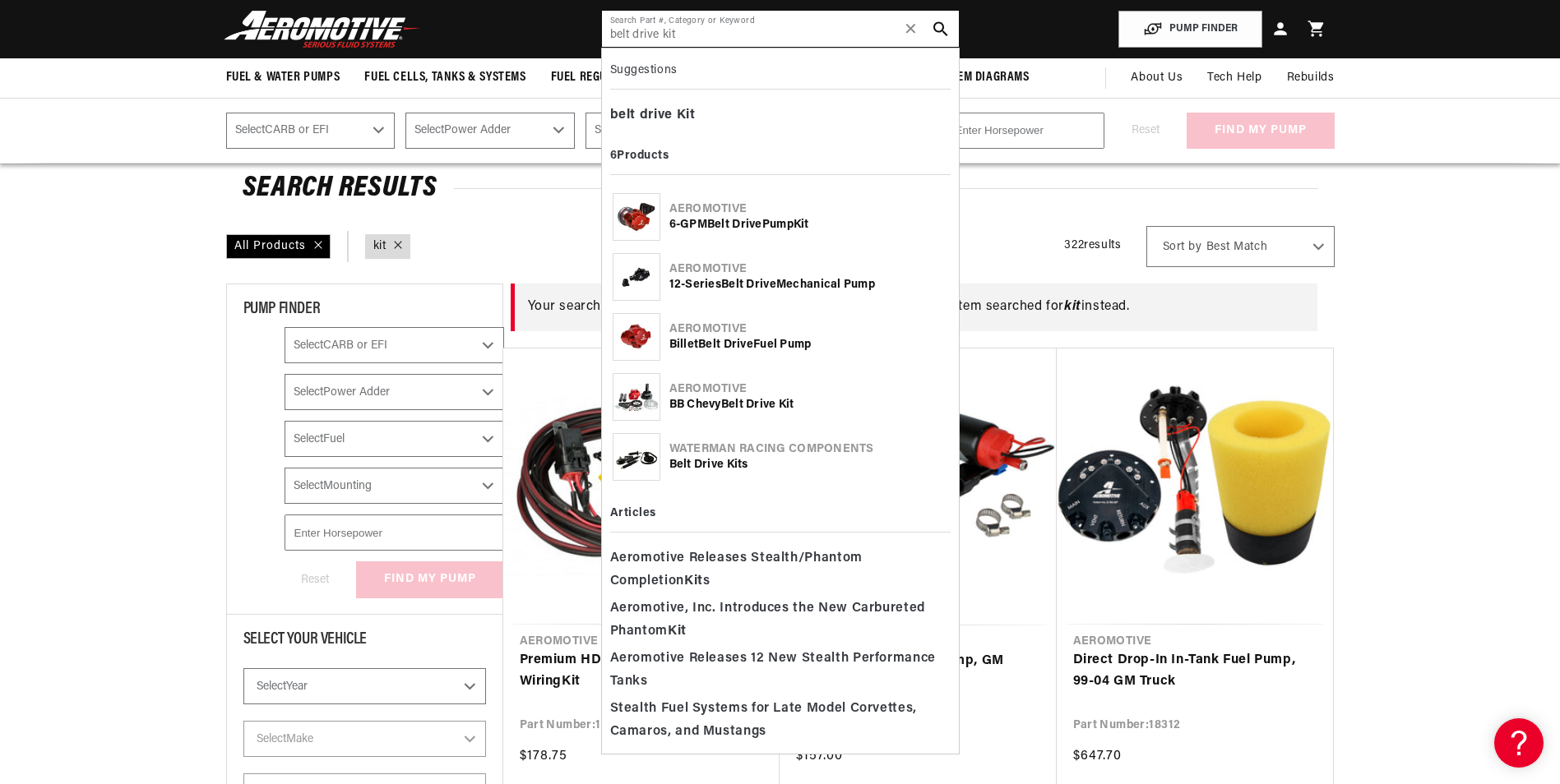
type input "belt drive kit"
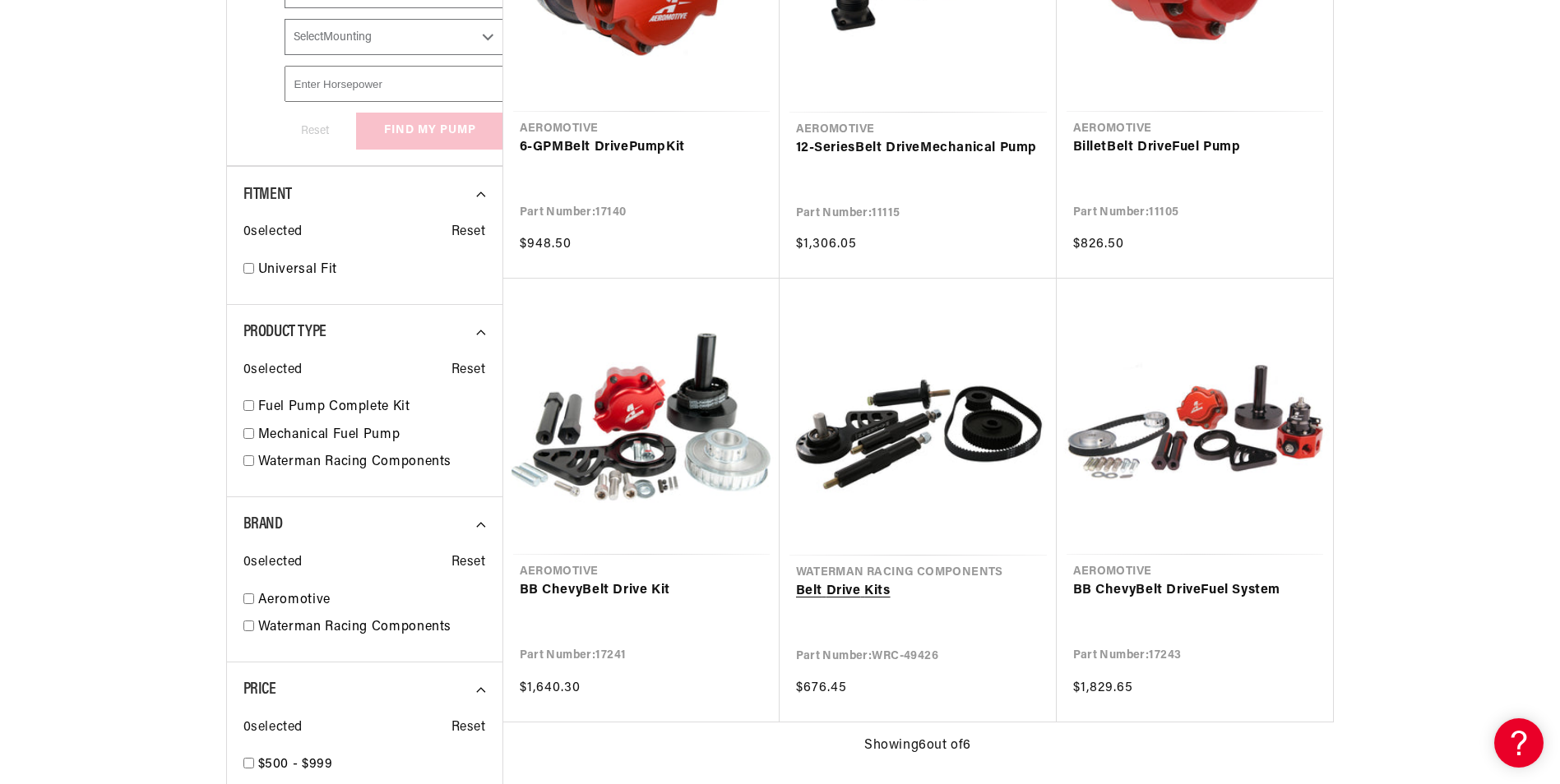
scroll to position [576, 0]
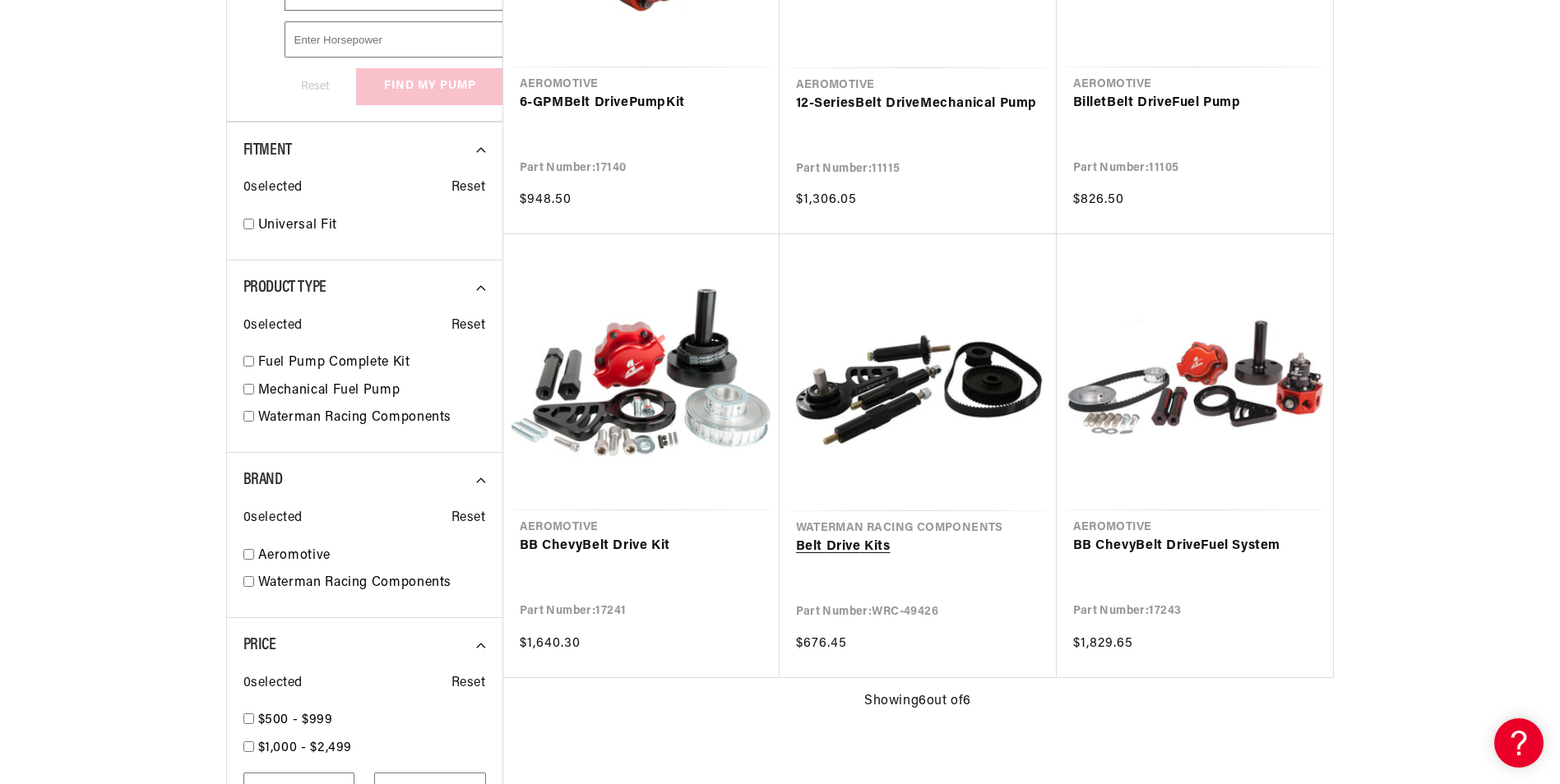
click at [869, 547] on link "Belt Drive Kit s" at bounding box center [918, 547] width 244 height 21
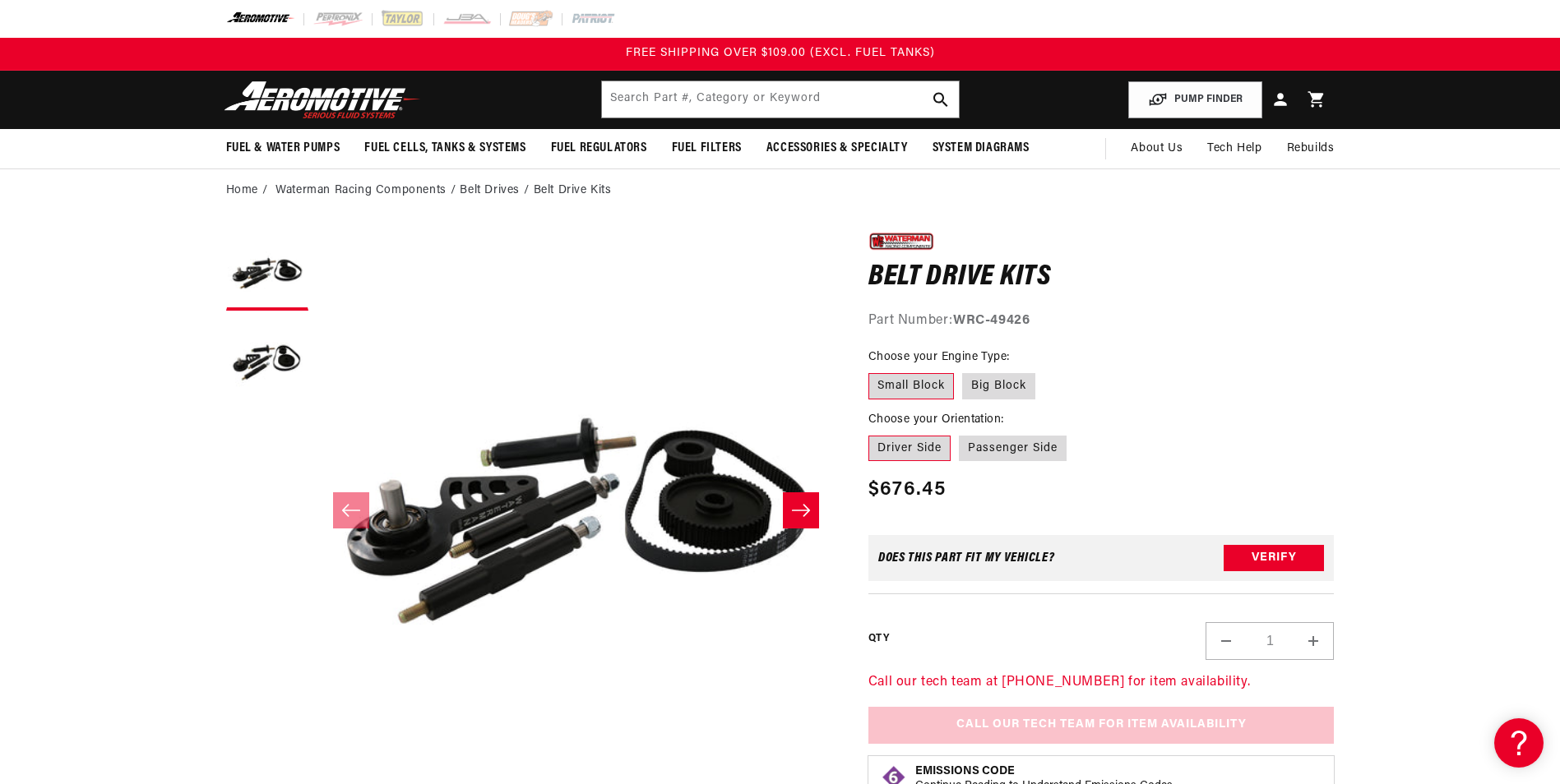
click at [915, 452] on label "Driver Side" at bounding box center [910, 448] width 83 height 27
click at [873, 434] on input "Driver Side" at bounding box center [872, 433] width 1 height 1
click at [1021, 452] on label "Passenger Side" at bounding box center [1012, 448] width 107 height 27
click at [959, 434] on input "Passenger Side" at bounding box center [959, 433] width 1 height 1
radio input "true"
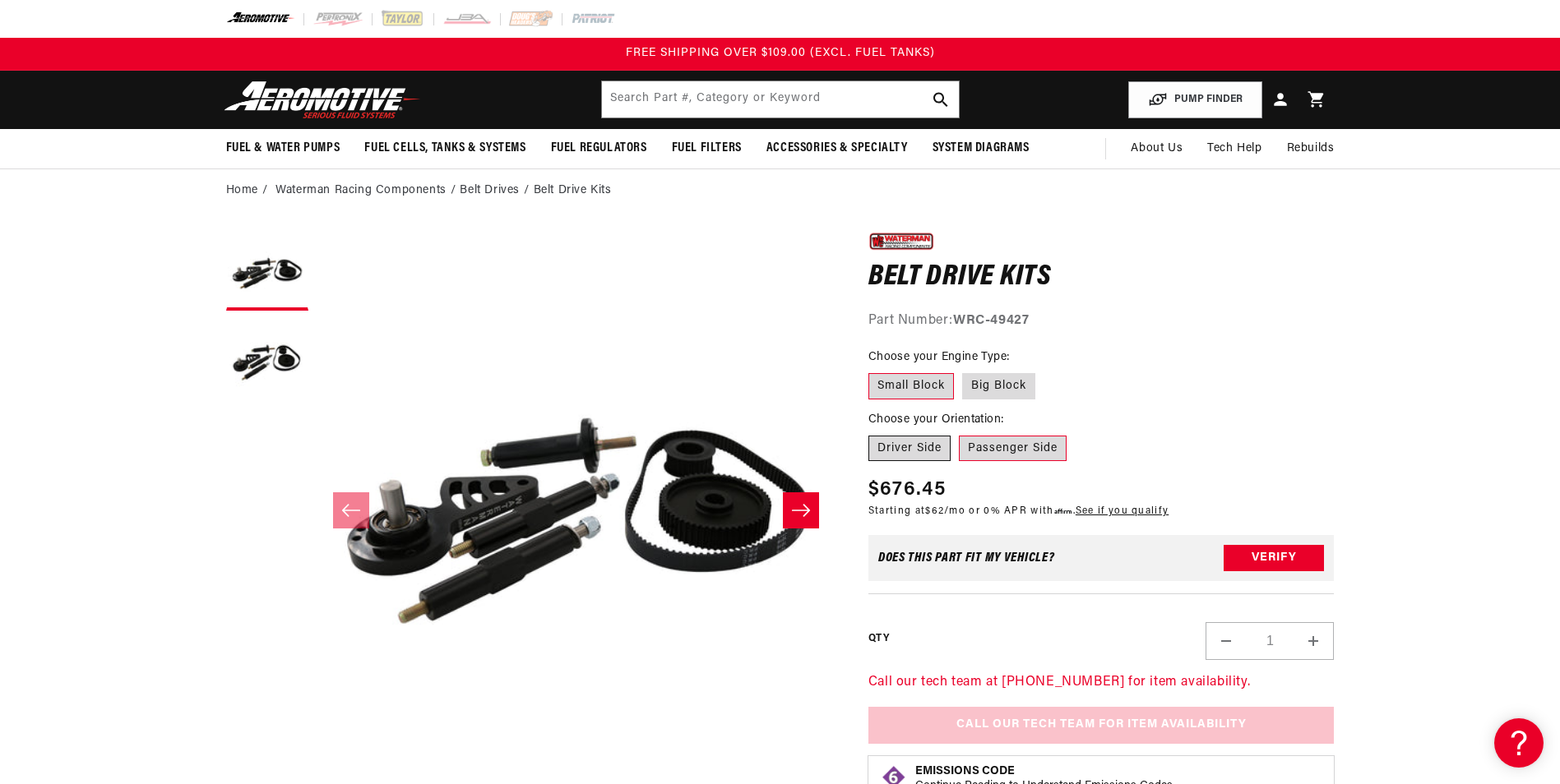
click at [926, 457] on label "Driver Side" at bounding box center [910, 448] width 83 height 27
click at [873, 434] on input "Driver Side" at bounding box center [872, 433] width 1 height 1
radio input "true"
click at [1004, 452] on label "Passenger Side" at bounding box center [1012, 448] width 107 height 27
click at [959, 434] on input "Passenger Side" at bounding box center [959, 433] width 1 height 1
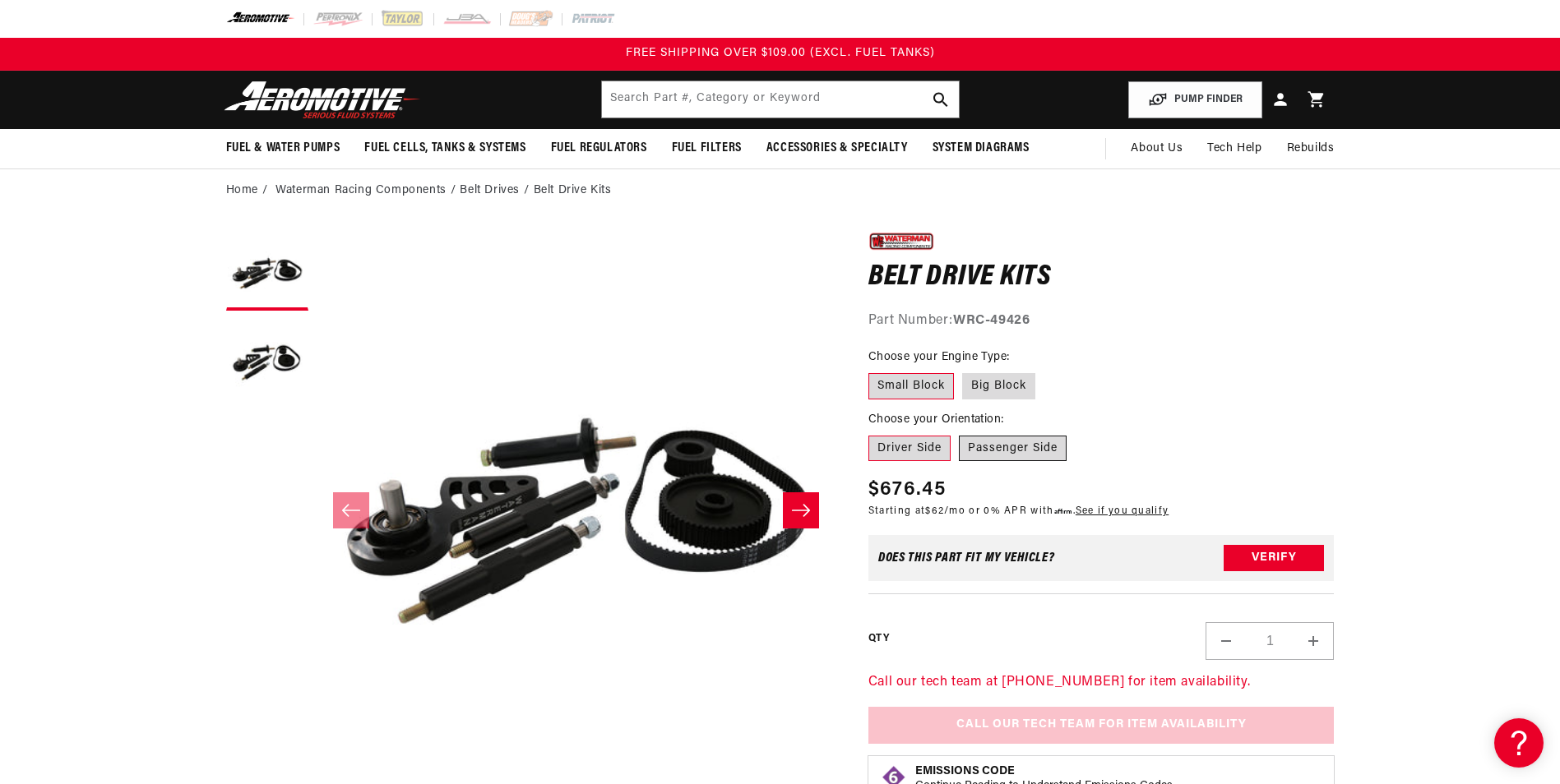
radio input "true"
click at [941, 449] on label "Driver Side" at bounding box center [910, 448] width 83 height 27
click at [873, 434] on input "Driver Side" at bounding box center [872, 433] width 1 height 1
radio input "true"
click at [998, 446] on label "Passenger Side" at bounding box center [1012, 448] width 107 height 27
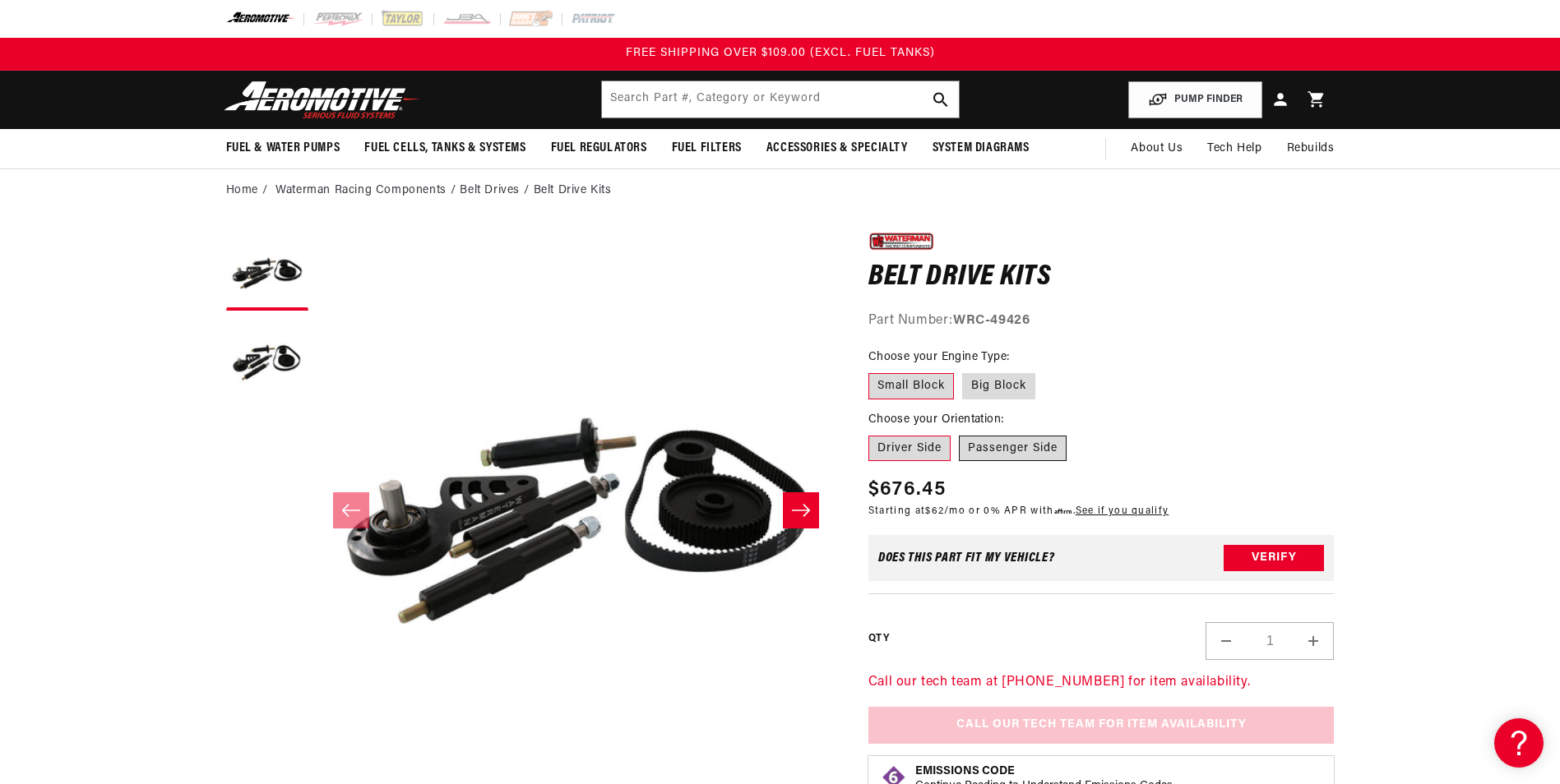
click at [959, 434] on input "Passenger Side" at bounding box center [959, 433] width 1 height 1
radio input "true"
click at [915, 452] on label "Driver Side" at bounding box center [910, 448] width 83 height 27
click at [873, 434] on input "Driver Side" at bounding box center [872, 433] width 1 height 1
radio input "true"
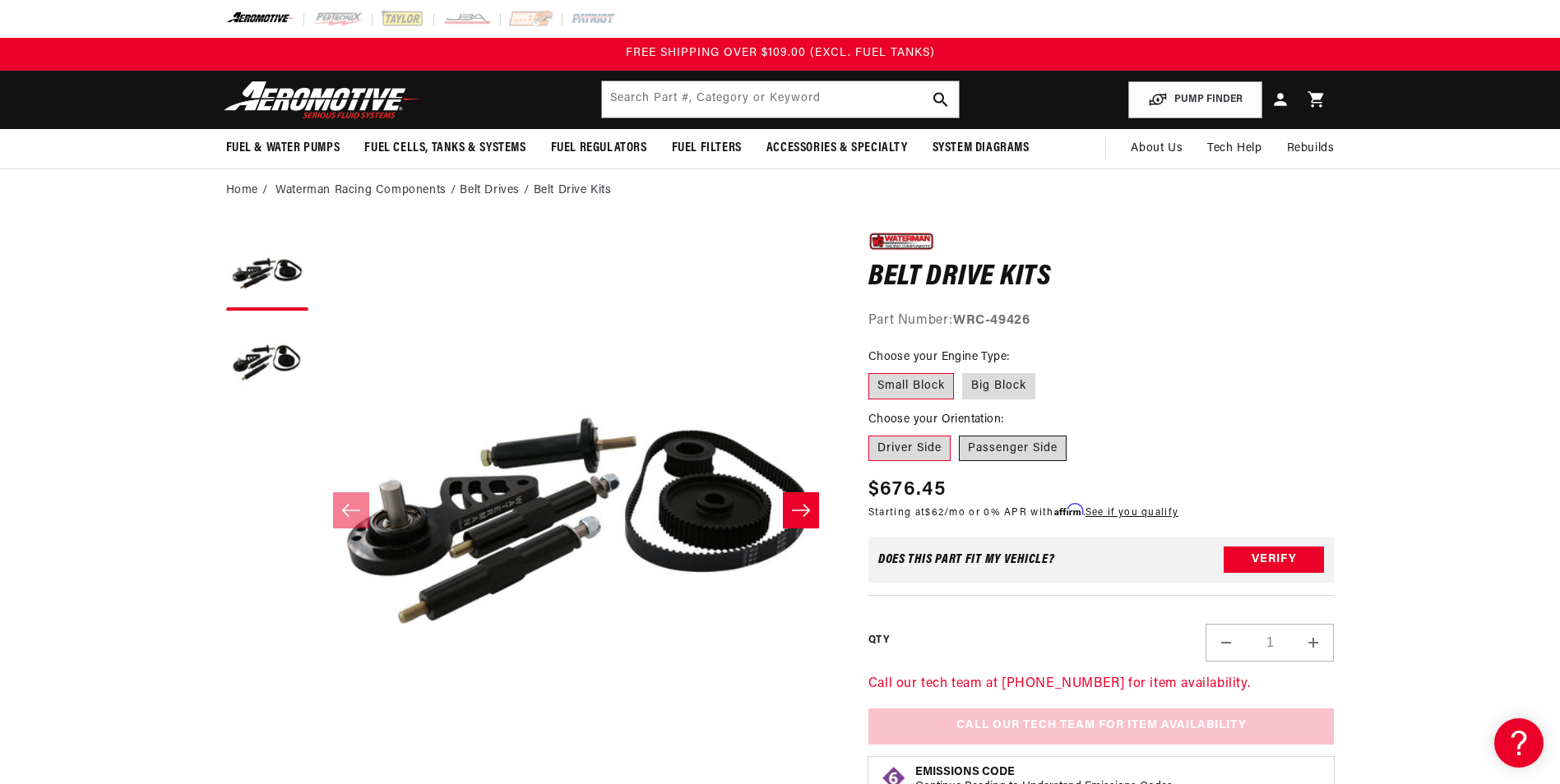
click at [986, 451] on label "Passenger Side" at bounding box center [1012, 448] width 107 height 27
click at [959, 434] on input "Passenger Side" at bounding box center [959, 433] width 1 height 1
radio input "true"
click at [920, 450] on label "Driver Side" at bounding box center [910, 448] width 83 height 27
click at [873, 434] on input "Driver Side" at bounding box center [872, 433] width 1 height 1
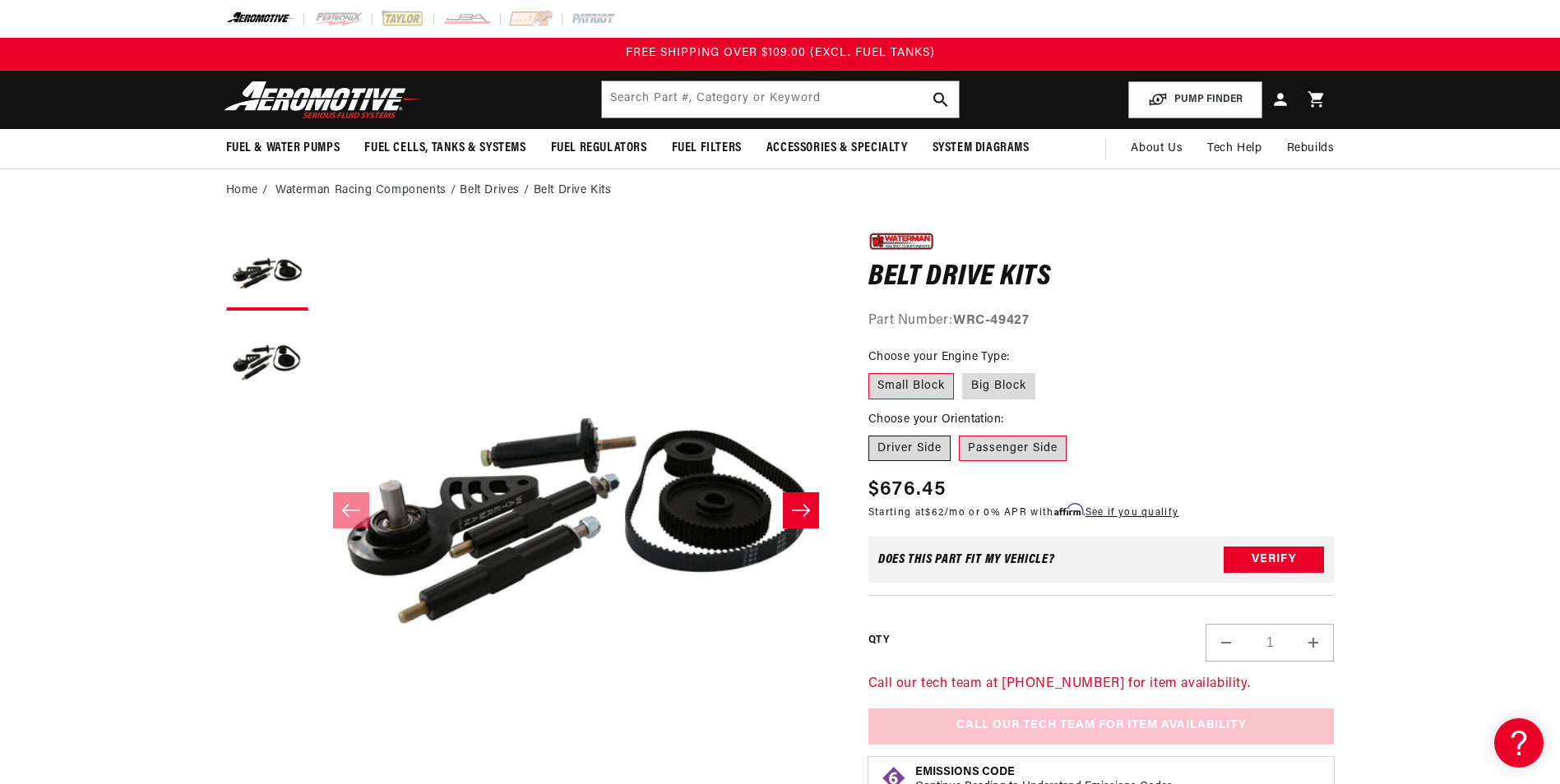
radio input "true"
click at [1007, 464] on div "0.0 star rating Write a review Belt Drive Kits Belt Drive Kits 0.0 star rating …" at bounding box center [1101, 545] width 466 height 633
click at [1012, 455] on label "Passenger Side" at bounding box center [1012, 448] width 107 height 27
click at [959, 434] on input "Passenger Side" at bounding box center [959, 433] width 1 height 1
radio input "true"
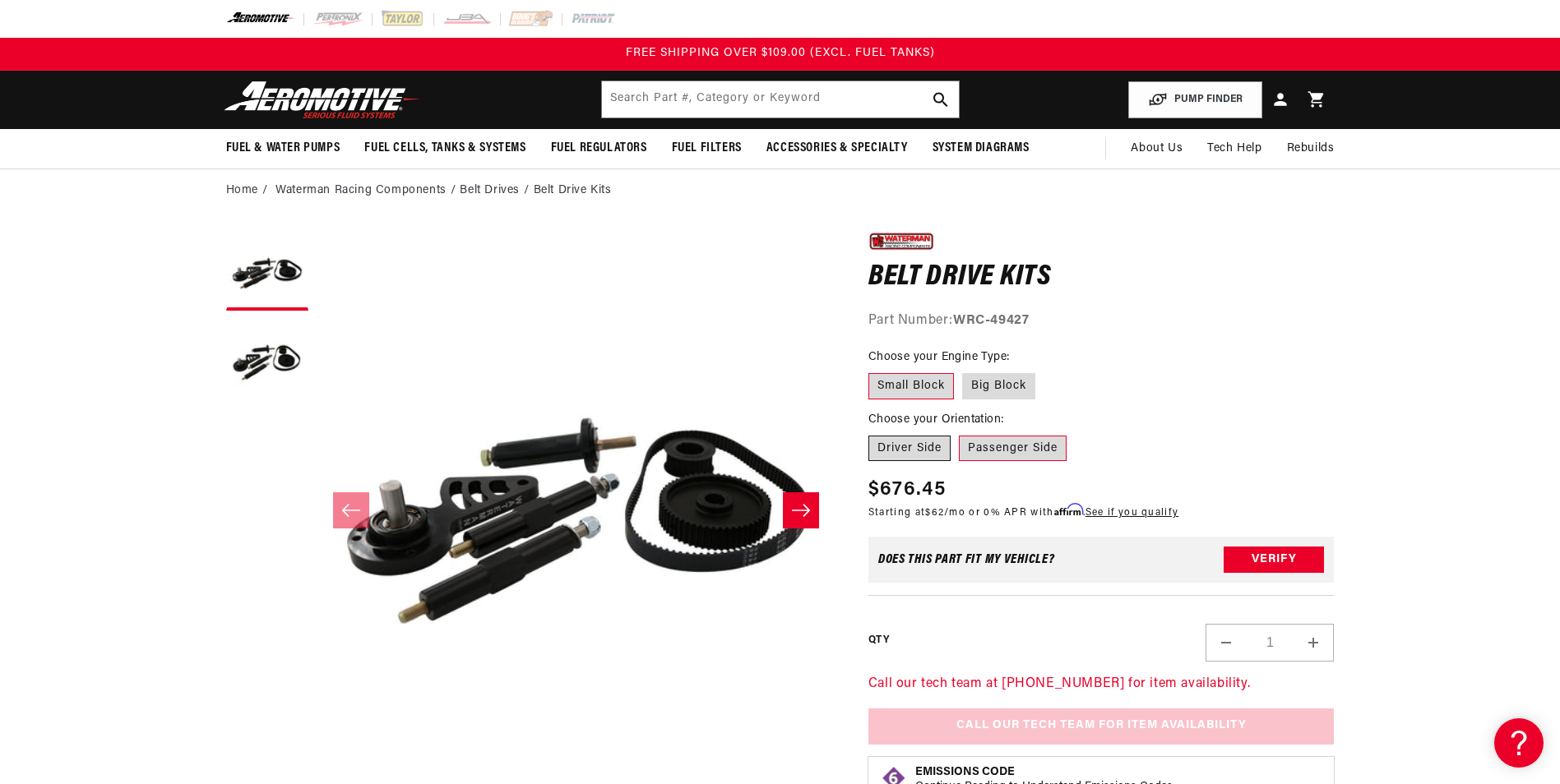
click at [912, 456] on label "Driver Side" at bounding box center [910, 448] width 83 height 27
click at [873, 434] on input "Driver Side" at bounding box center [872, 433] width 1 height 1
radio input "true"
click at [1001, 447] on label "Passenger Side" at bounding box center [1012, 448] width 107 height 27
click at [959, 434] on input "Passenger Side" at bounding box center [959, 433] width 1 height 1
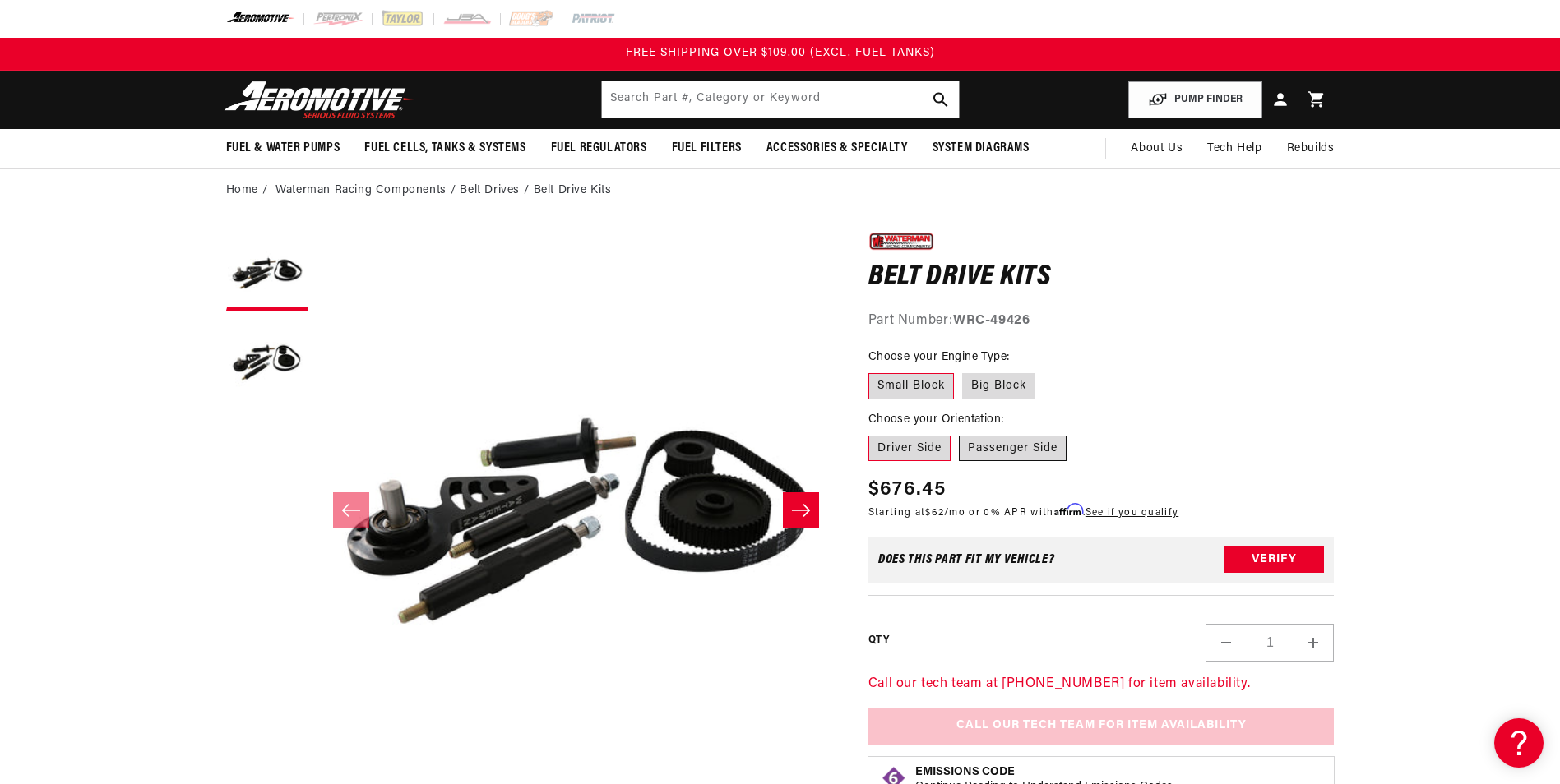
radio input "true"
click at [923, 458] on label "Driver Side" at bounding box center [910, 448] width 83 height 27
click at [873, 434] on input "Driver Side" at bounding box center [872, 433] width 1 height 1
radio input "true"
click at [983, 447] on label "Passenger Side" at bounding box center [1012, 448] width 107 height 27
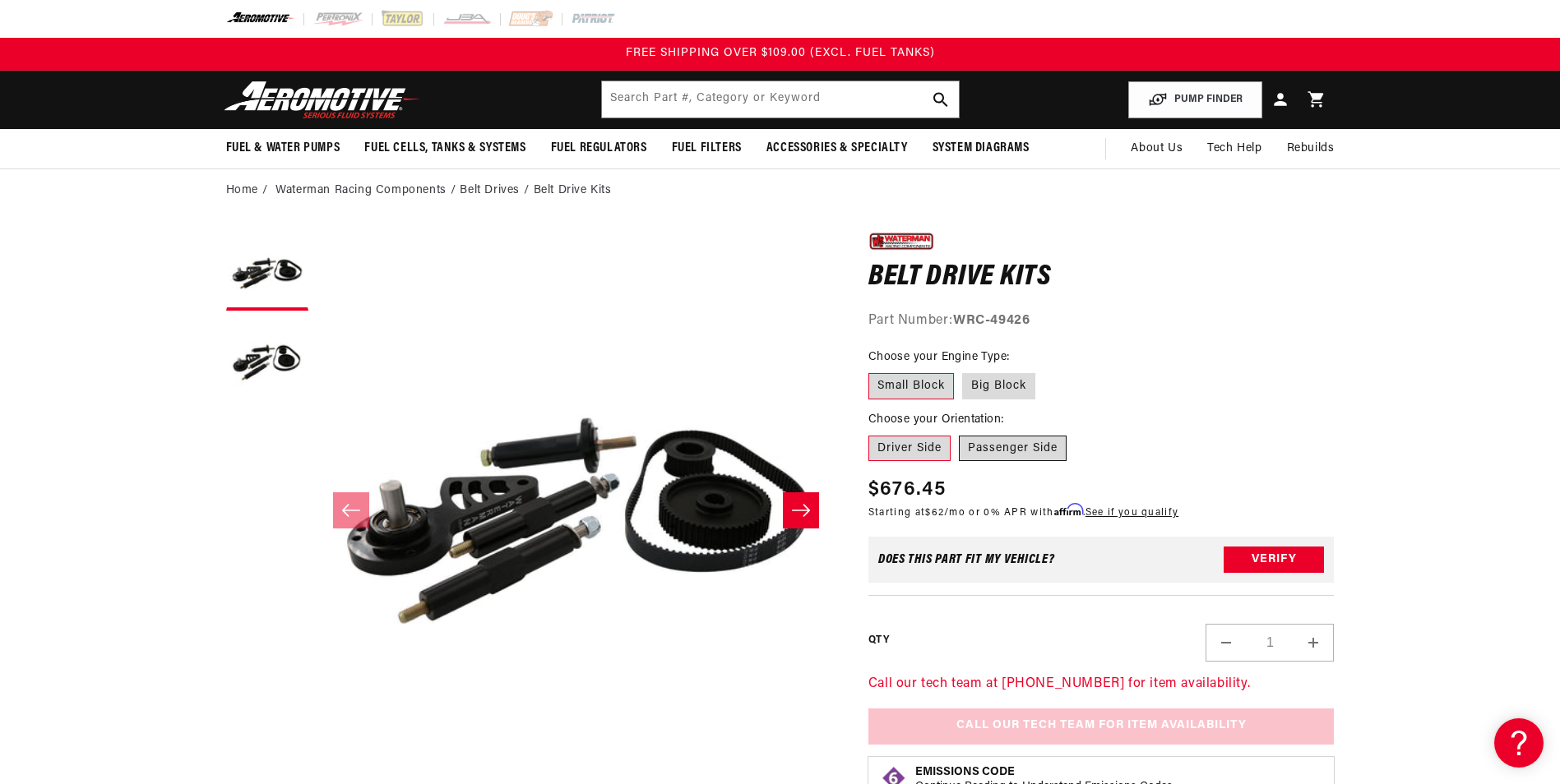
click at [959, 434] on input "Passenger Side" at bounding box center [959, 433] width 1 height 1
radio input "true"
